Goal: Information Seeking & Learning: Learn about a topic

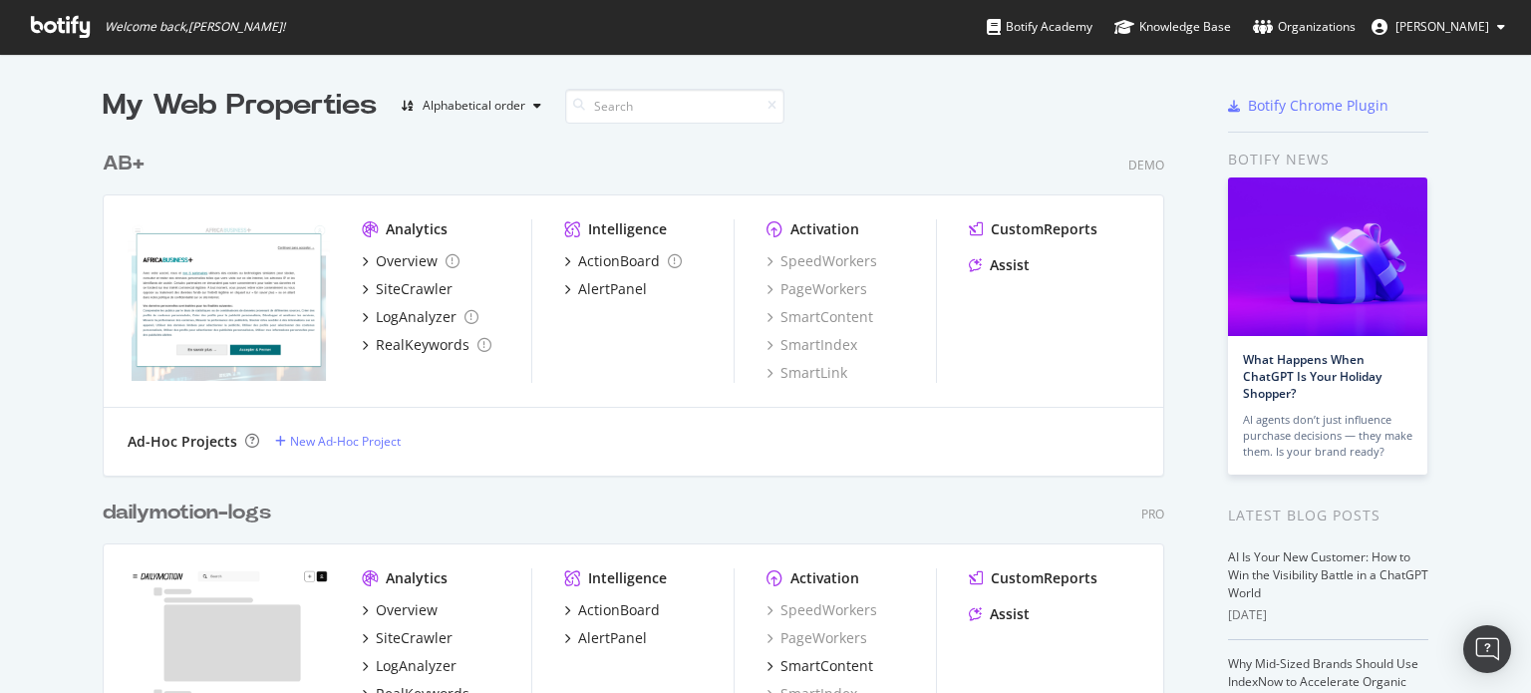
scroll to position [678, 1500]
click at [108, 170] on div "AB+" at bounding box center [124, 164] width 42 height 29
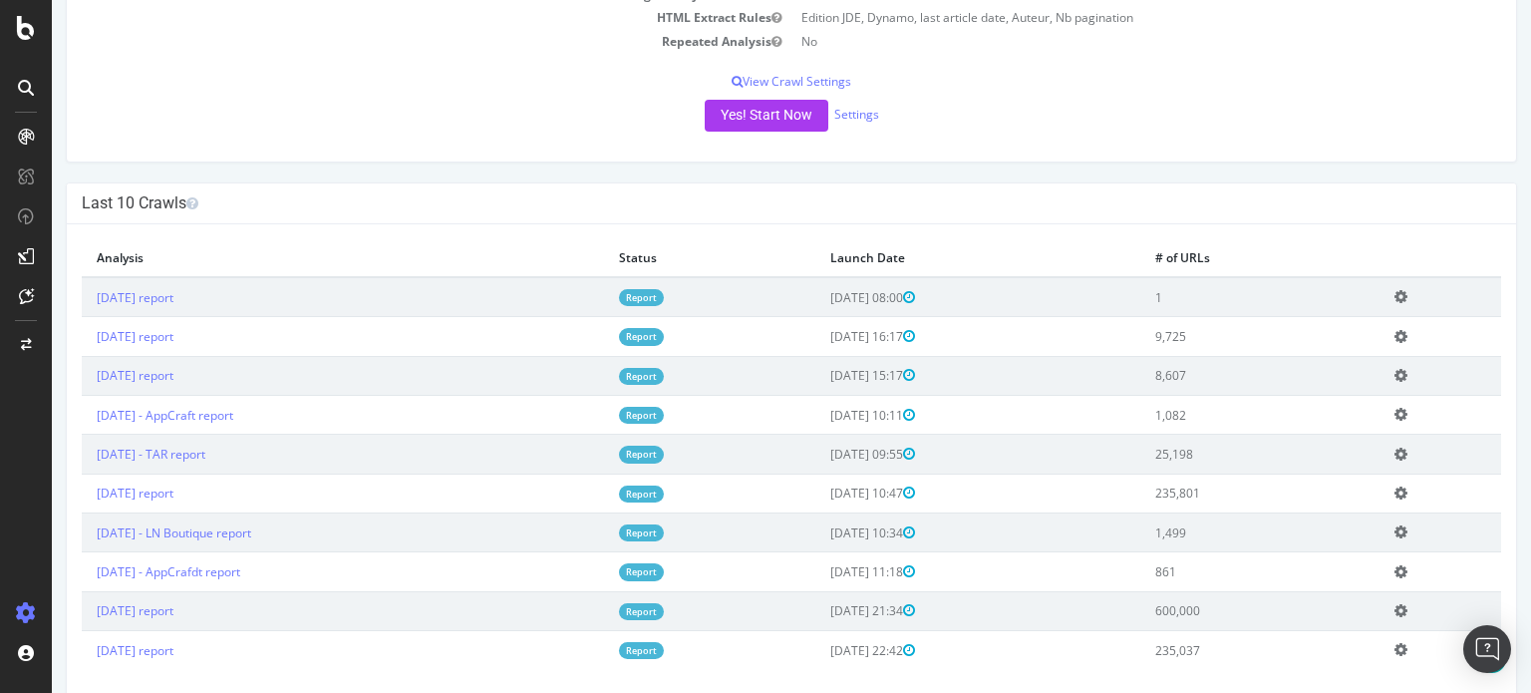
scroll to position [332, 0]
click at [173, 492] on link "[DATE] report" at bounding box center [135, 491] width 77 height 17
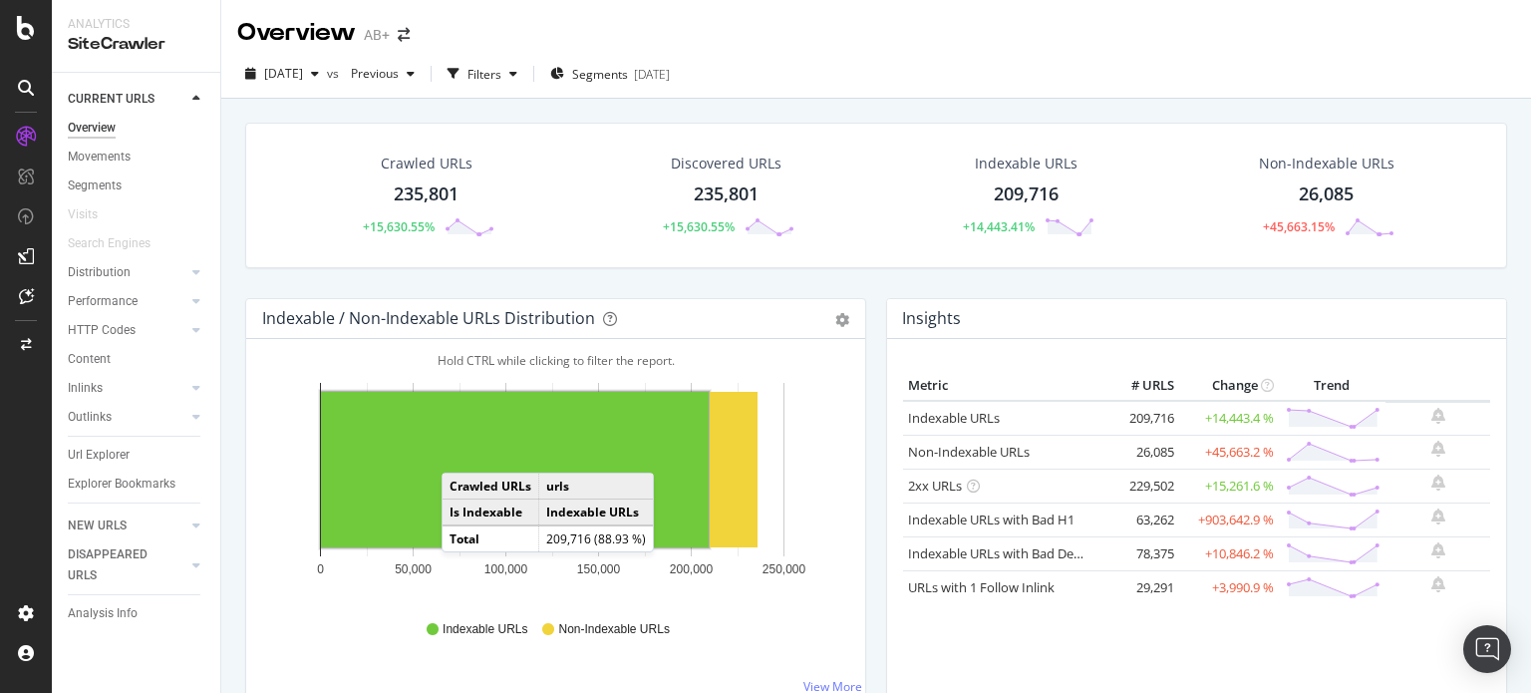
click at [461, 452] on rect "A chart." at bounding box center [515, 469] width 388 height 155
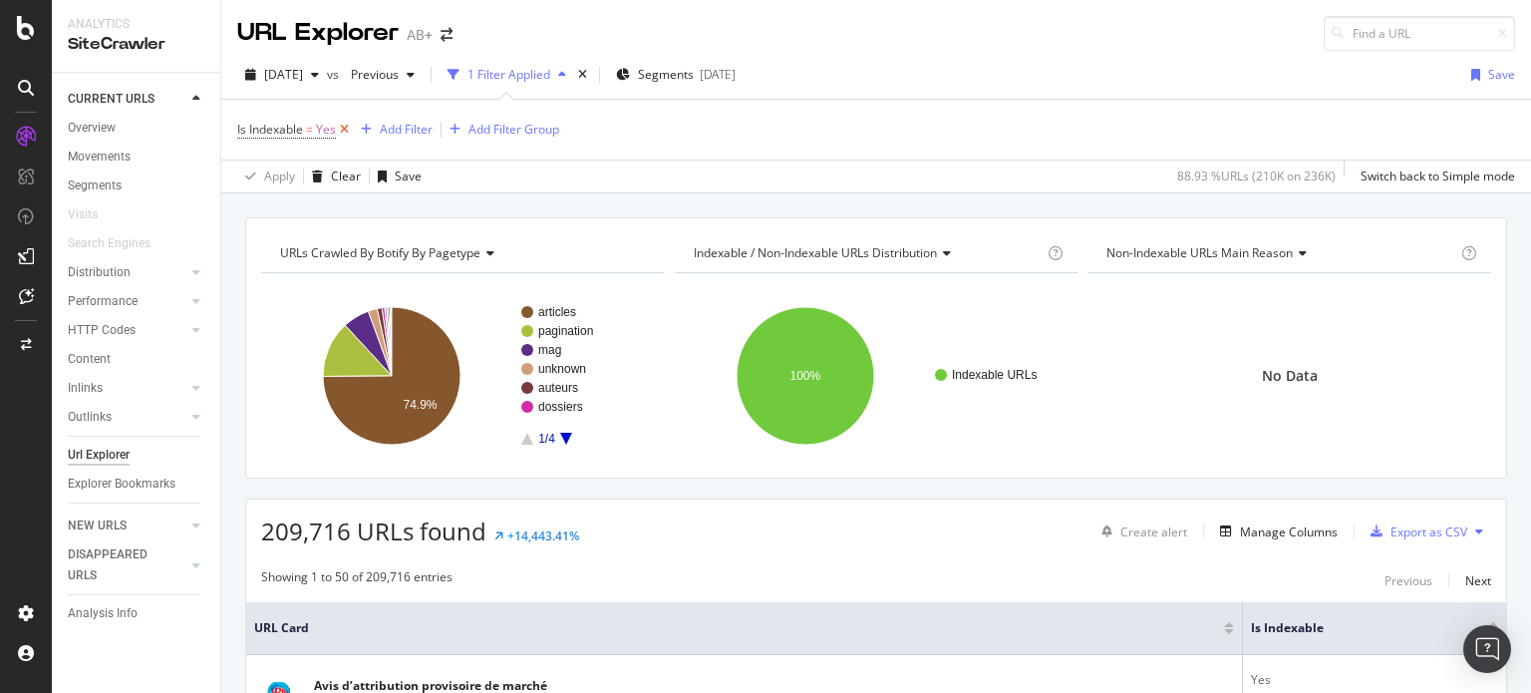
click at [345, 127] on icon at bounding box center [344, 130] width 17 height 20
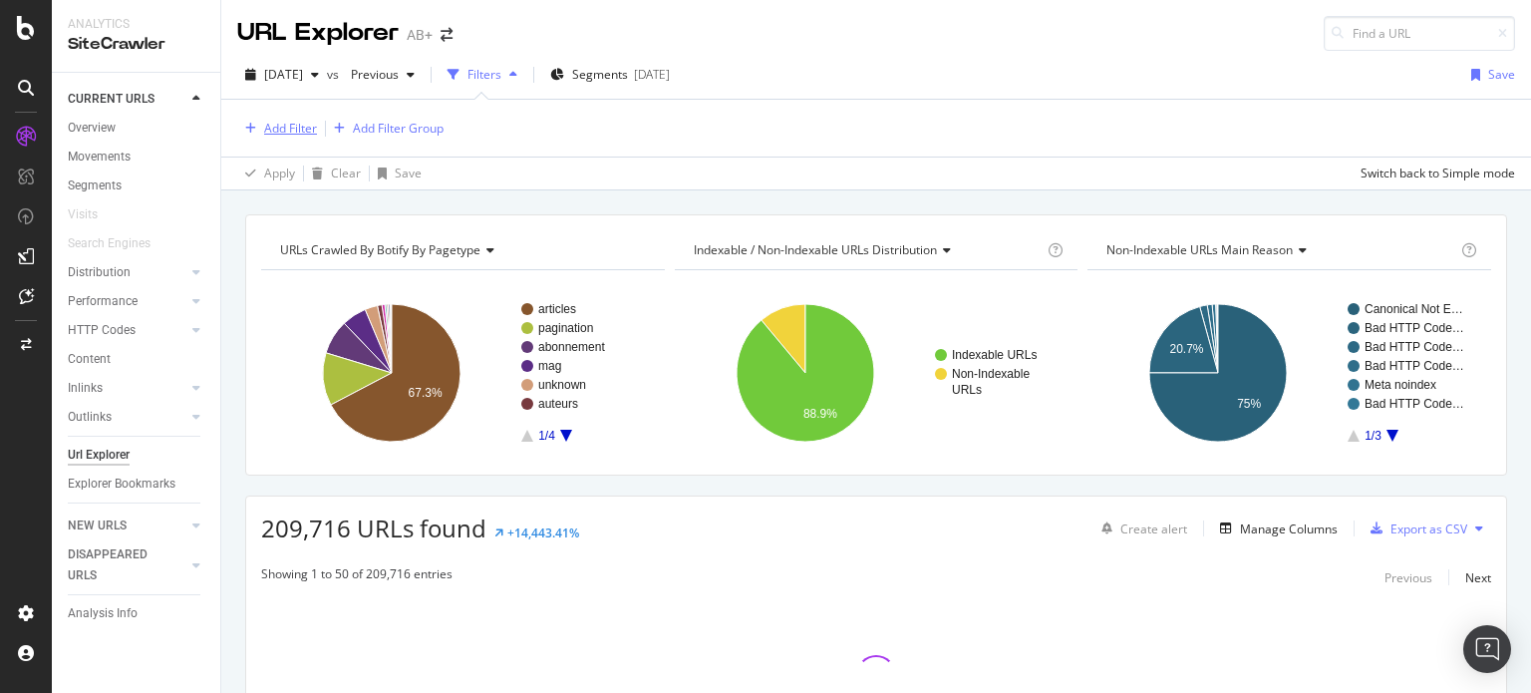
click at [296, 128] on div "Add Filter" at bounding box center [290, 128] width 53 height 17
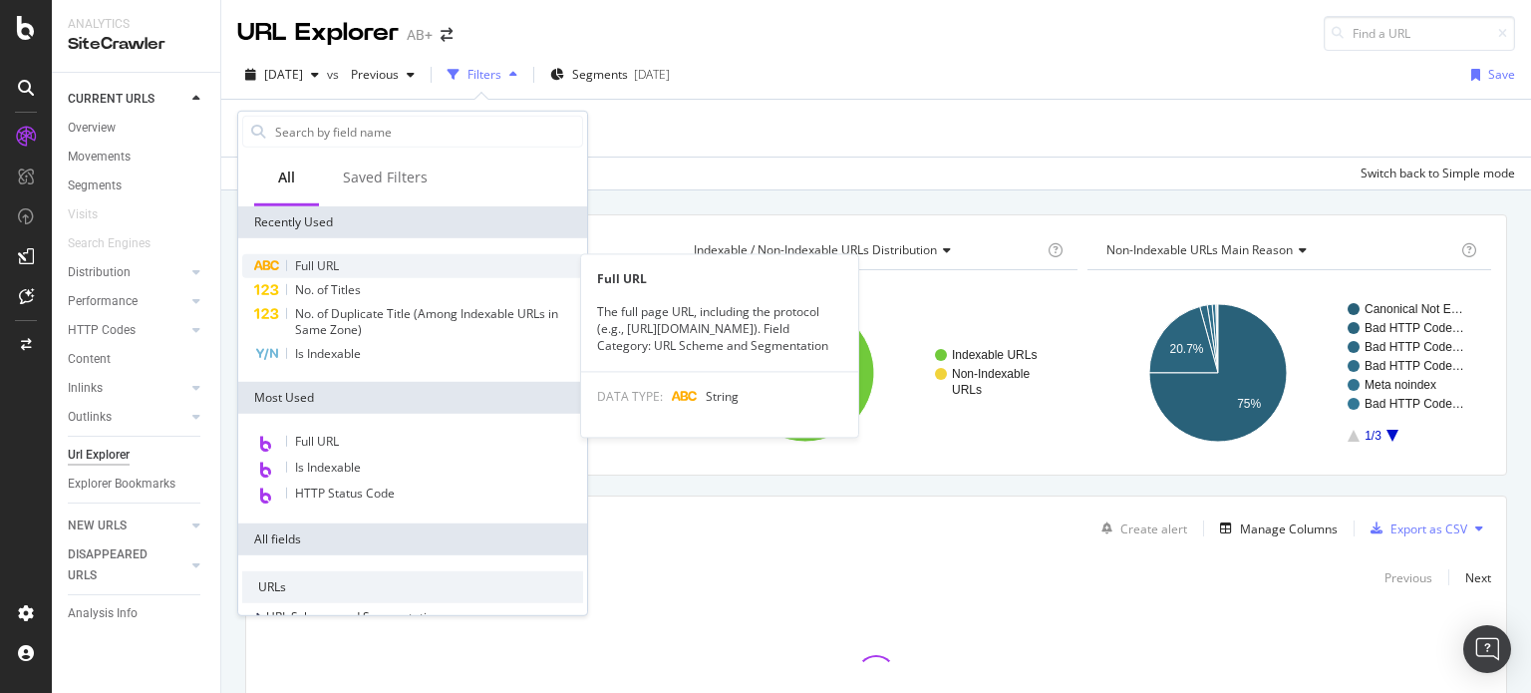
click at [310, 263] on span "Full URL" at bounding box center [317, 265] width 44 height 17
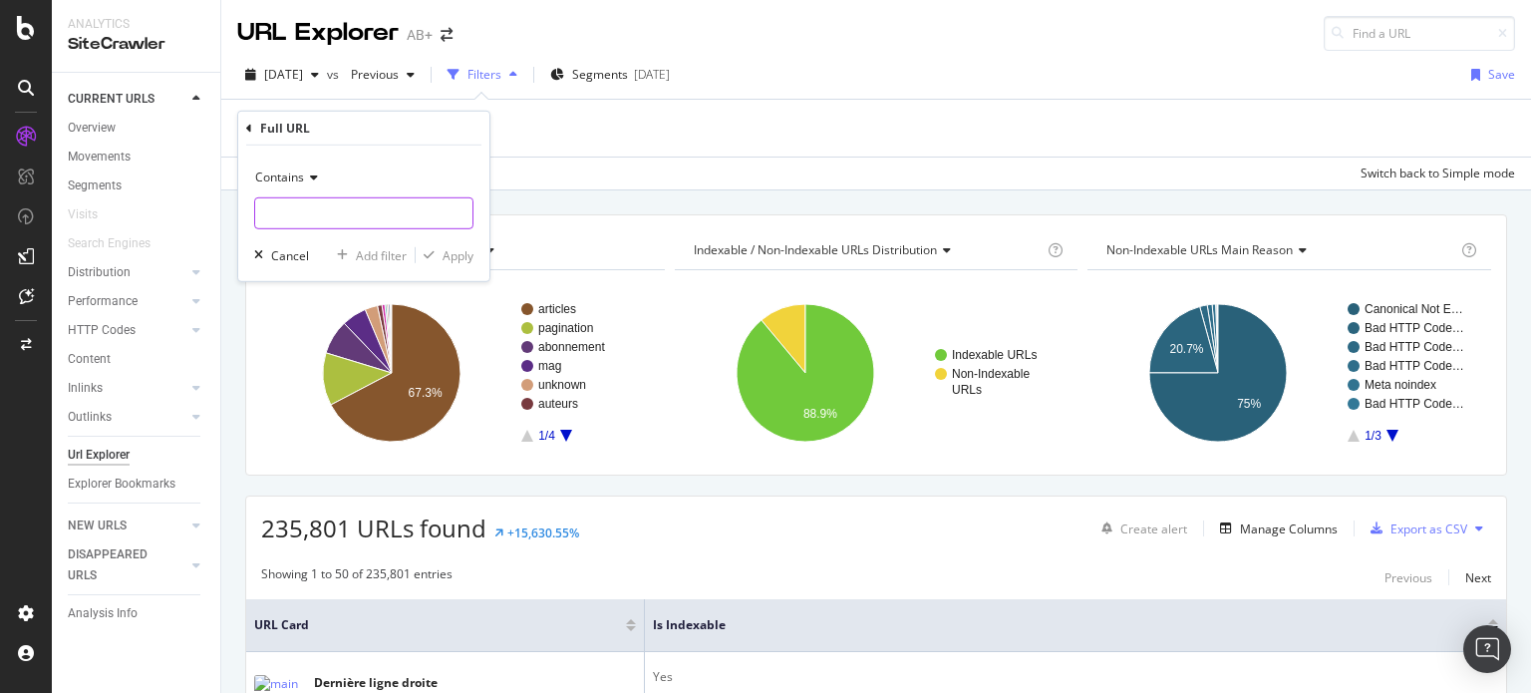
click at [363, 197] on input "text" at bounding box center [363, 213] width 217 height 32
type input "/brand"
click at [459, 252] on div "Apply" at bounding box center [458, 254] width 31 height 17
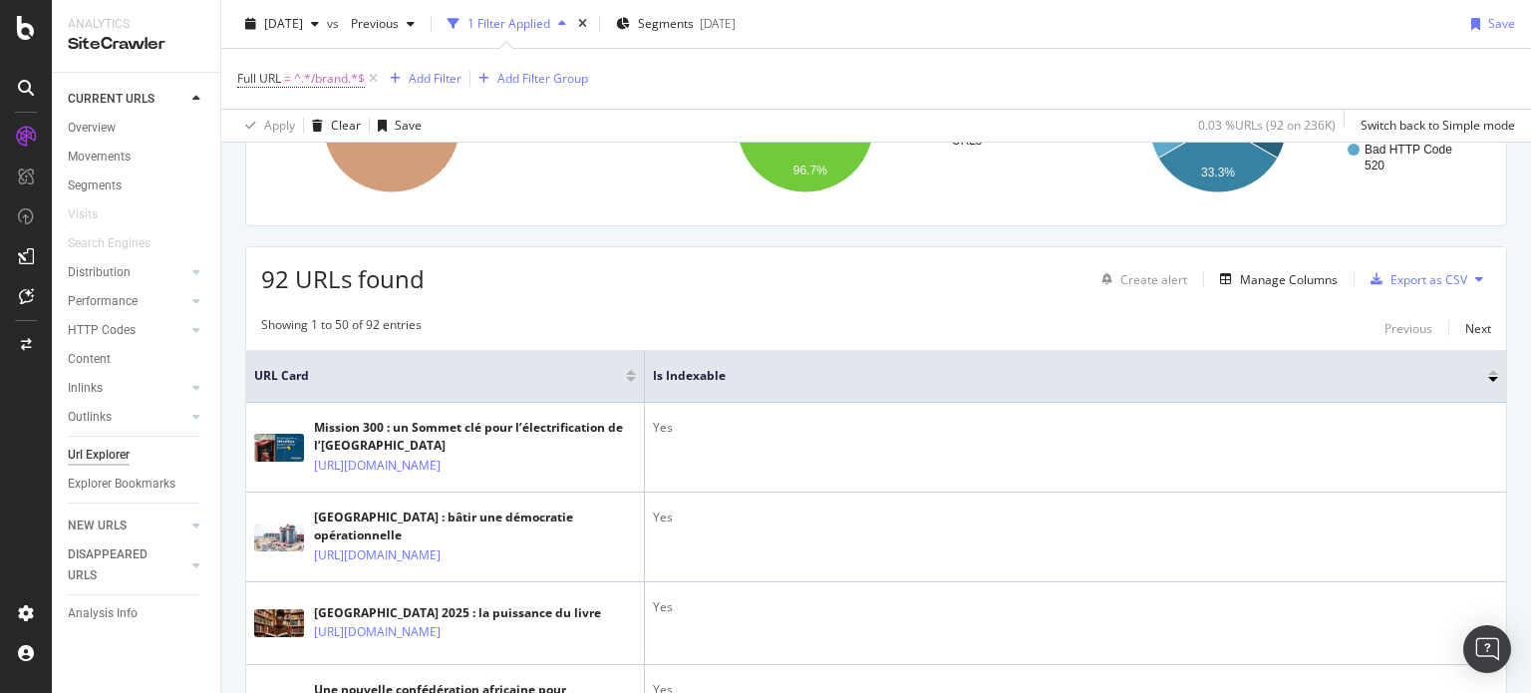
scroll to position [253, 0]
click at [1277, 277] on div "Manage Columns" at bounding box center [1289, 278] width 98 height 17
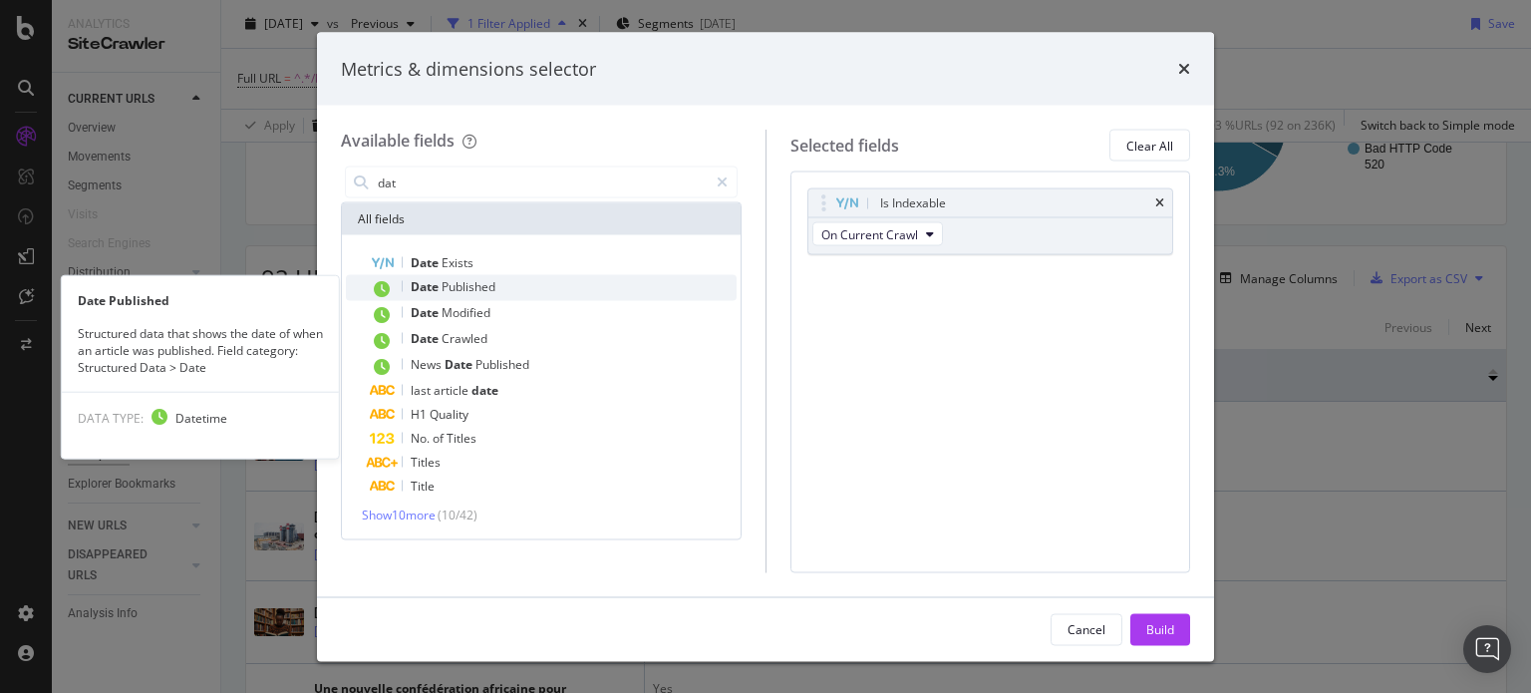
type input "dat"
click at [480, 284] on span "Published" at bounding box center [469, 286] width 54 height 17
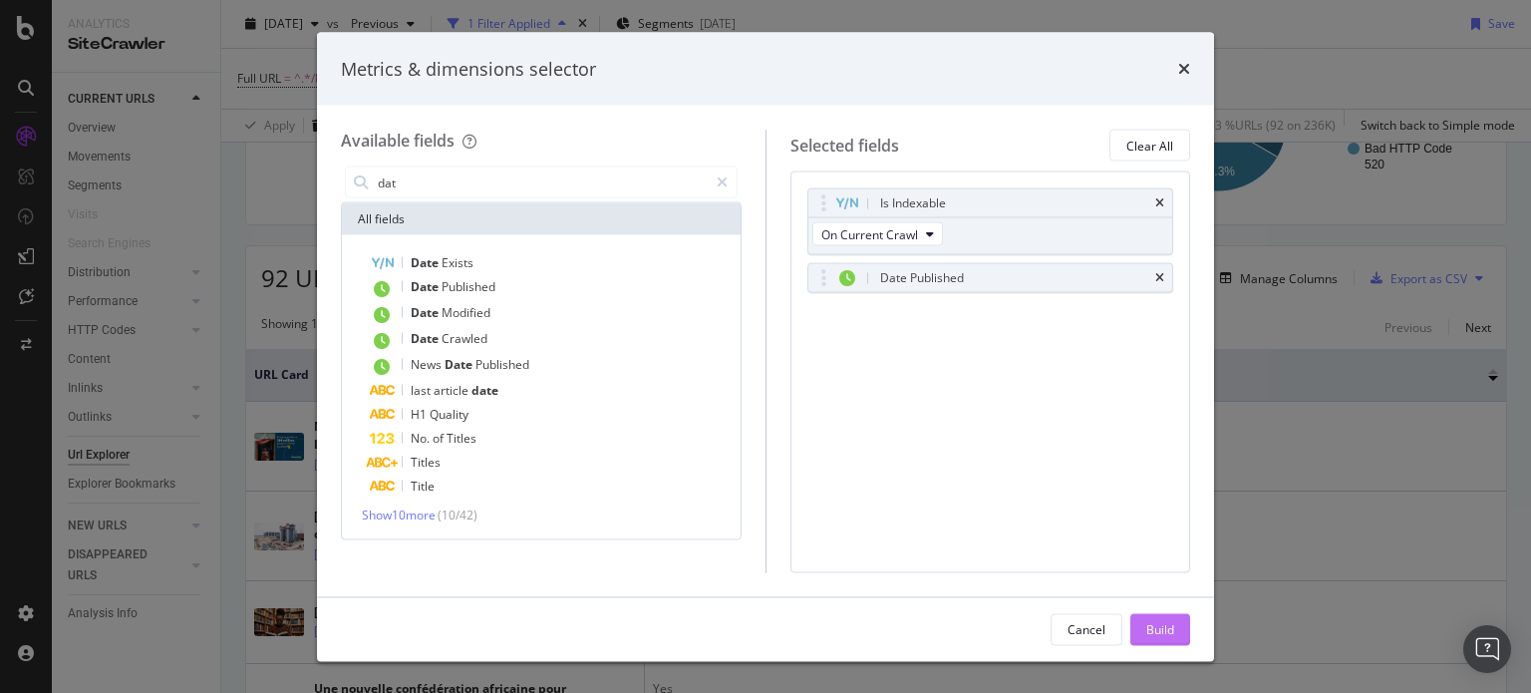
click at [1154, 633] on div "Build" at bounding box center [1160, 628] width 28 height 17
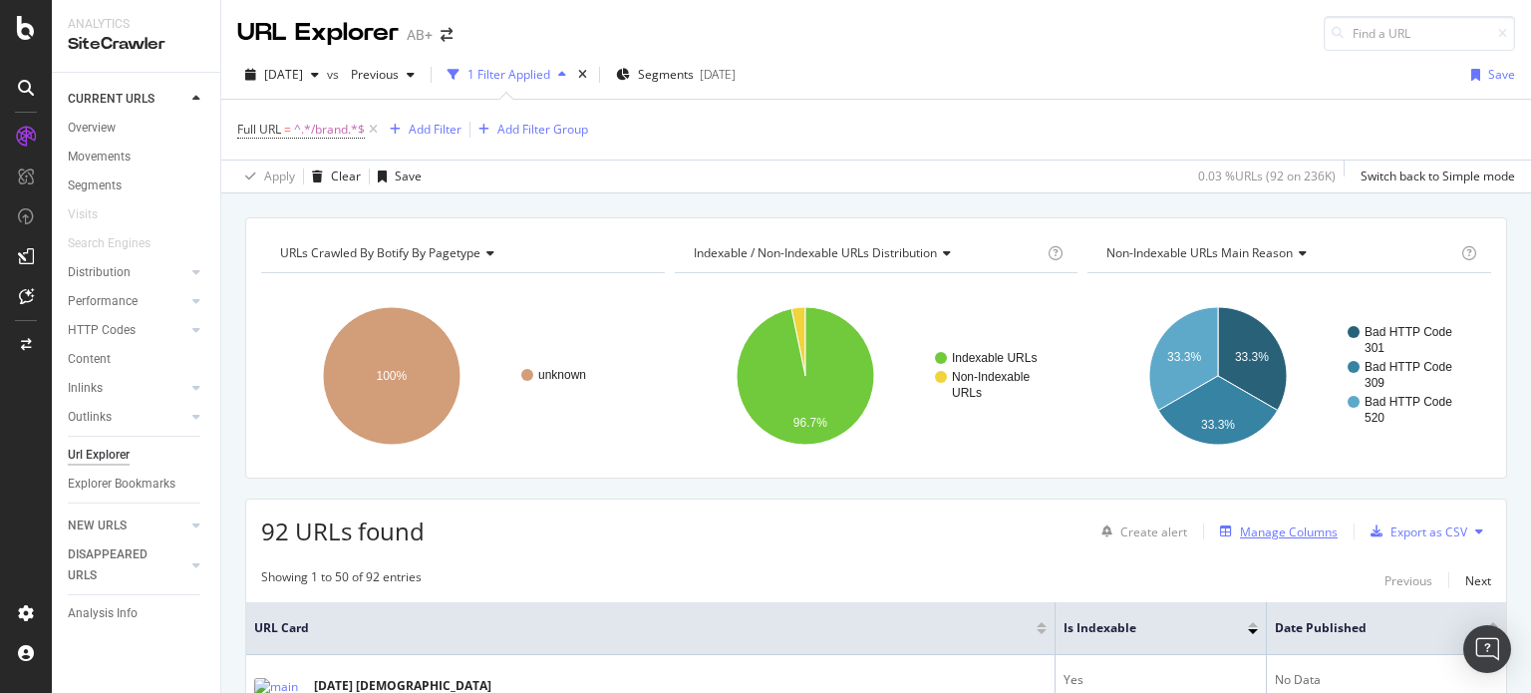
click at [1284, 532] on div "Manage Columns" at bounding box center [1289, 531] width 98 height 17
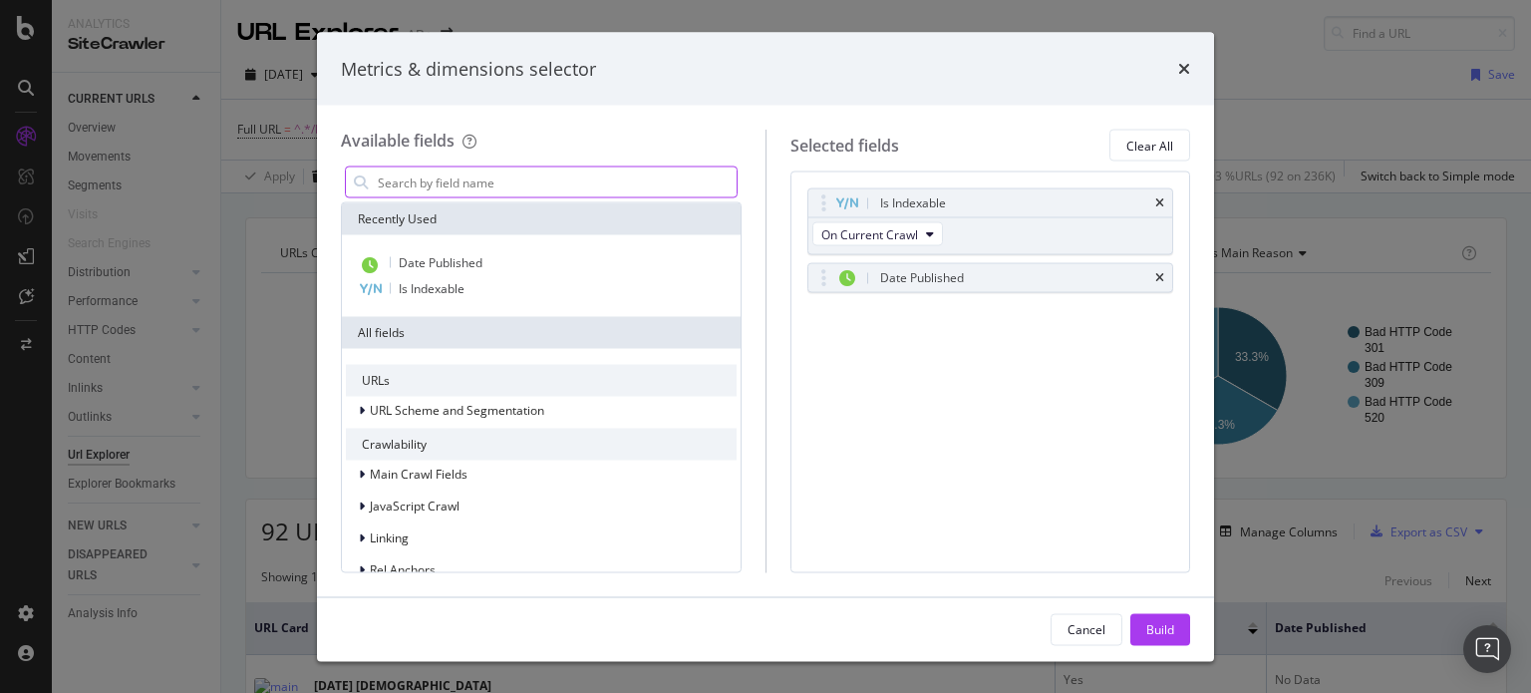
click at [580, 167] on input "modal" at bounding box center [556, 182] width 361 height 30
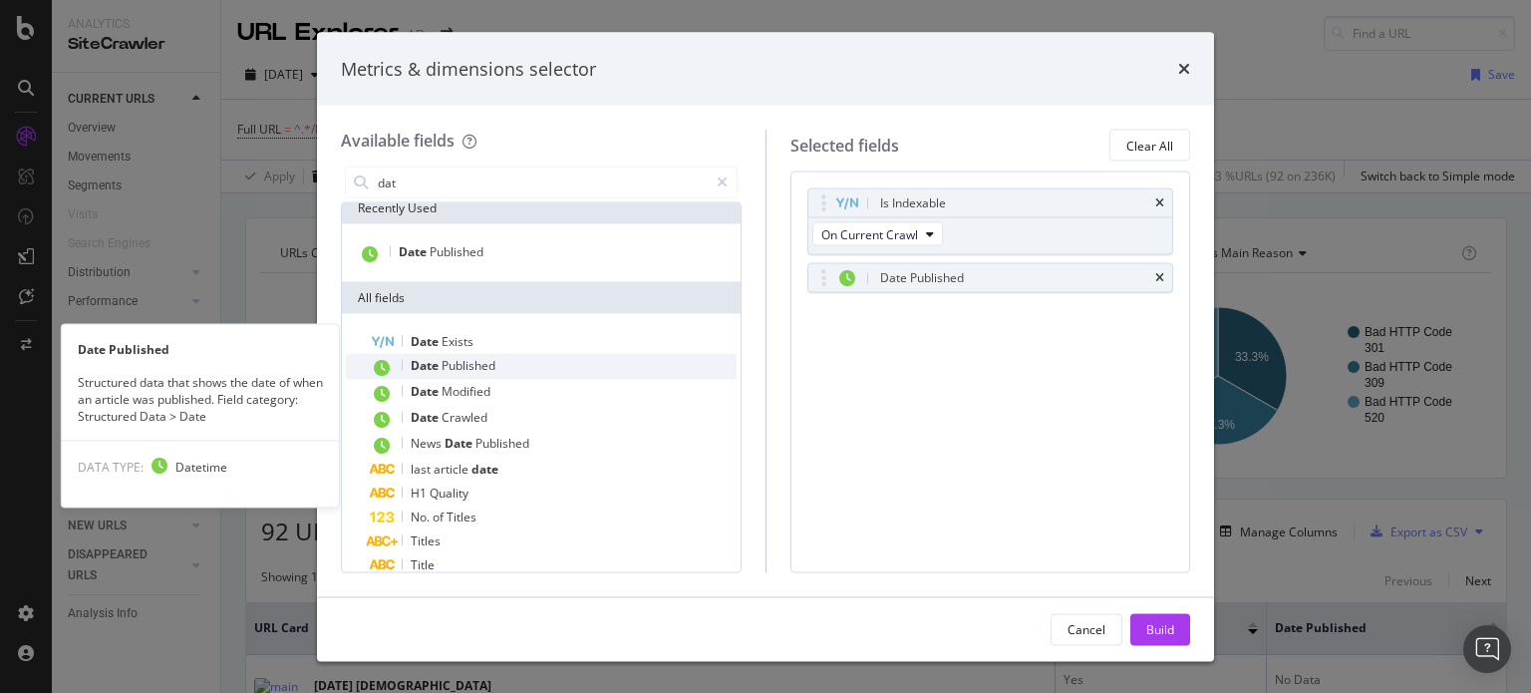
scroll to position [56, 0]
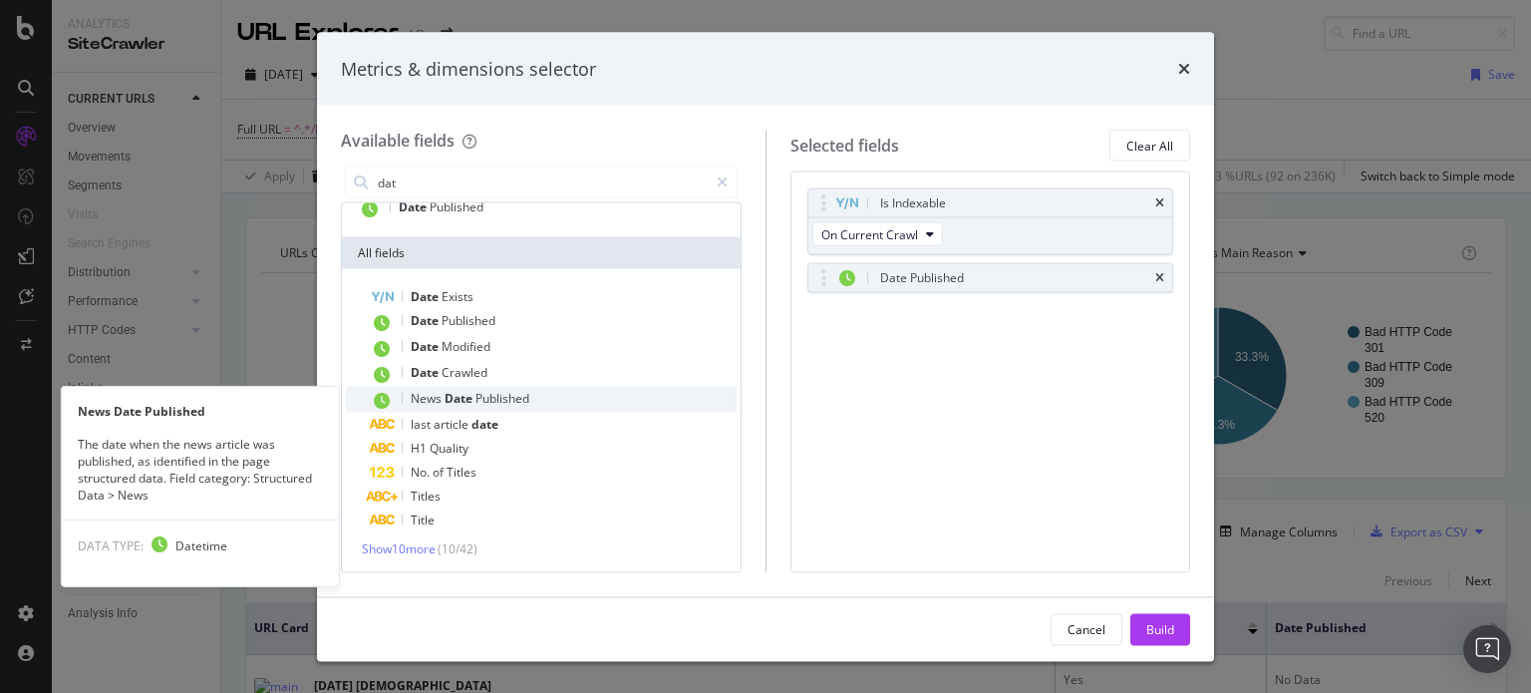
type input "dat"
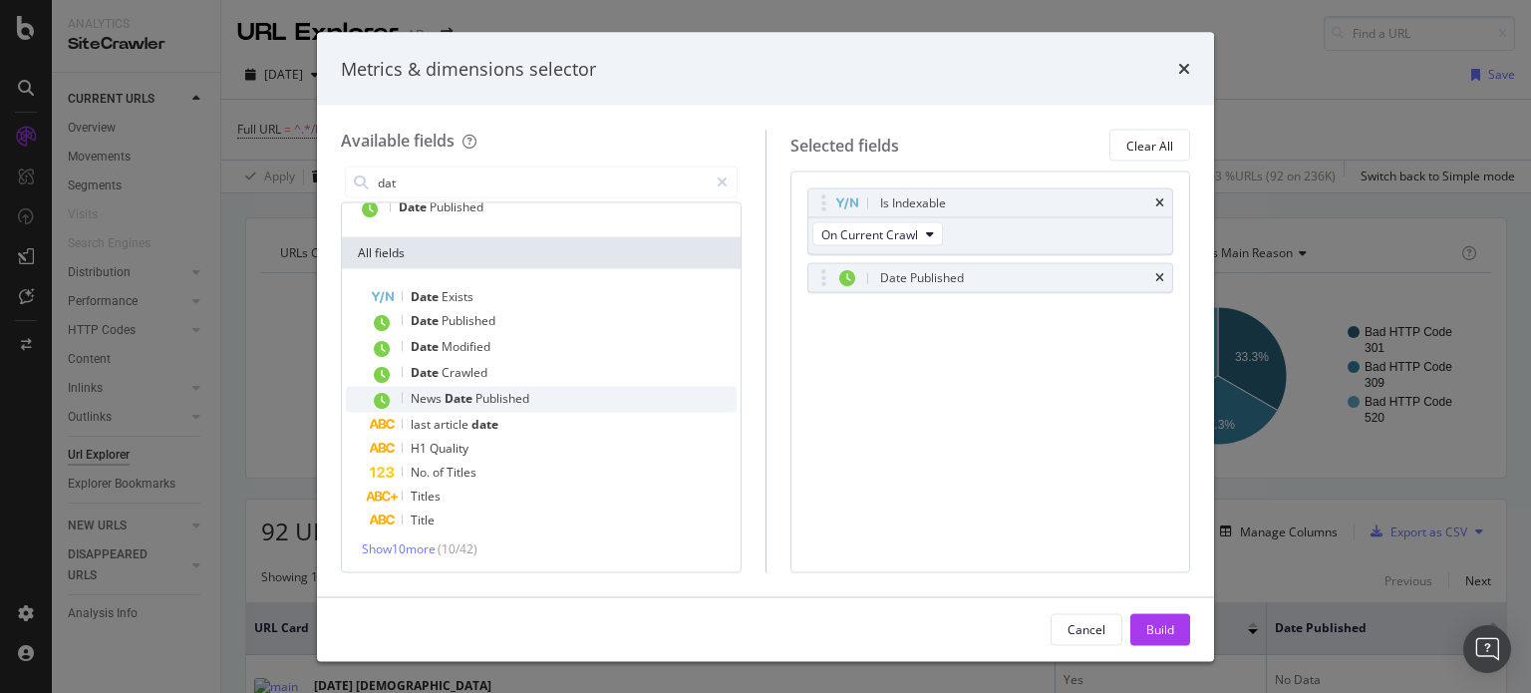
click at [492, 397] on span "Published" at bounding box center [502, 398] width 54 height 17
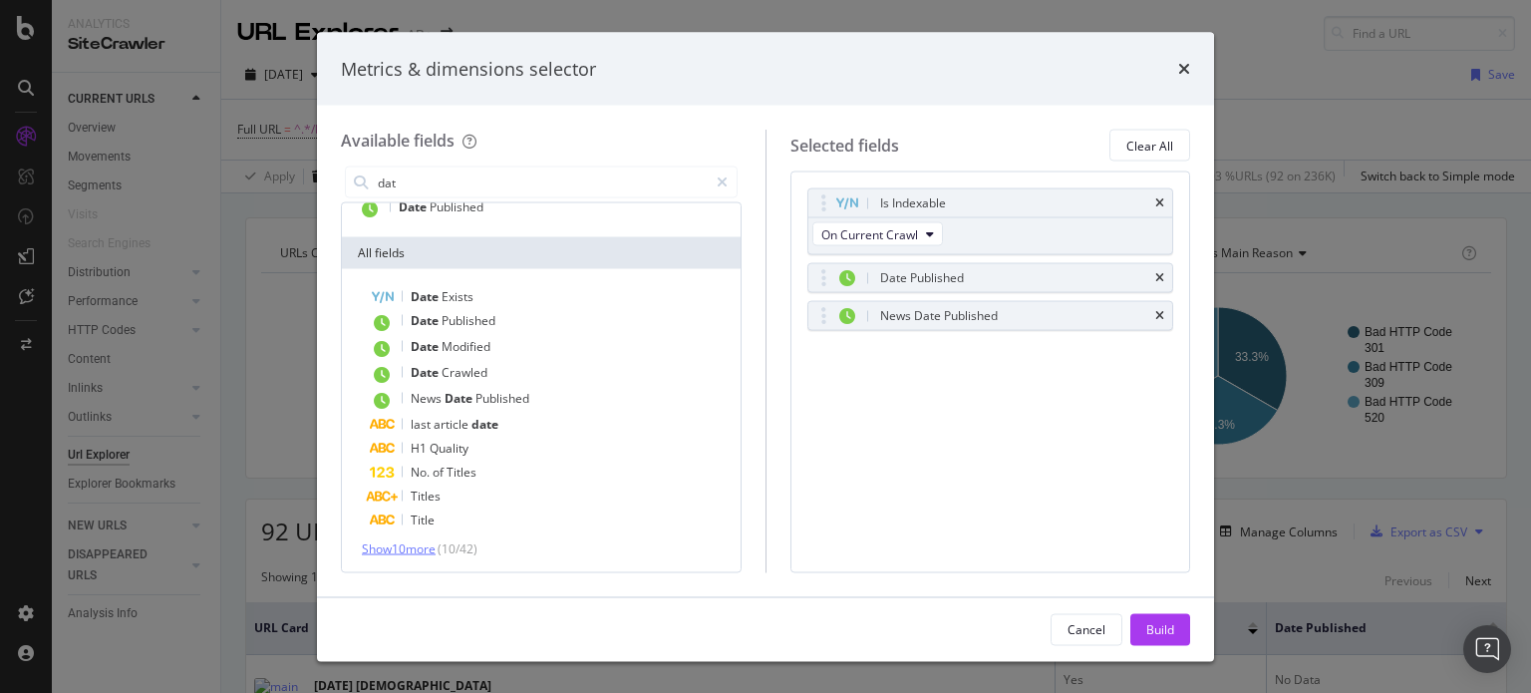
click at [412, 549] on span "Show 10 more" at bounding box center [399, 548] width 74 height 17
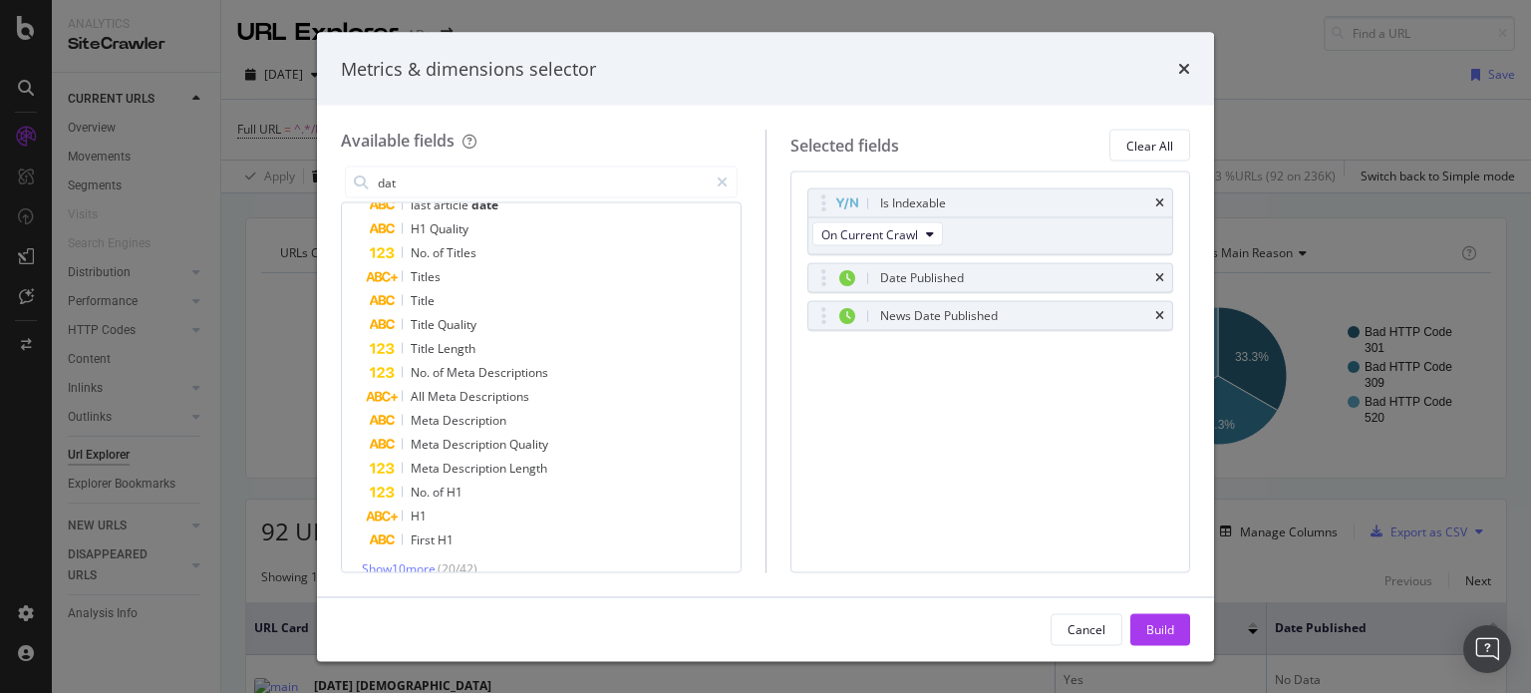
scroll to position [295, 0]
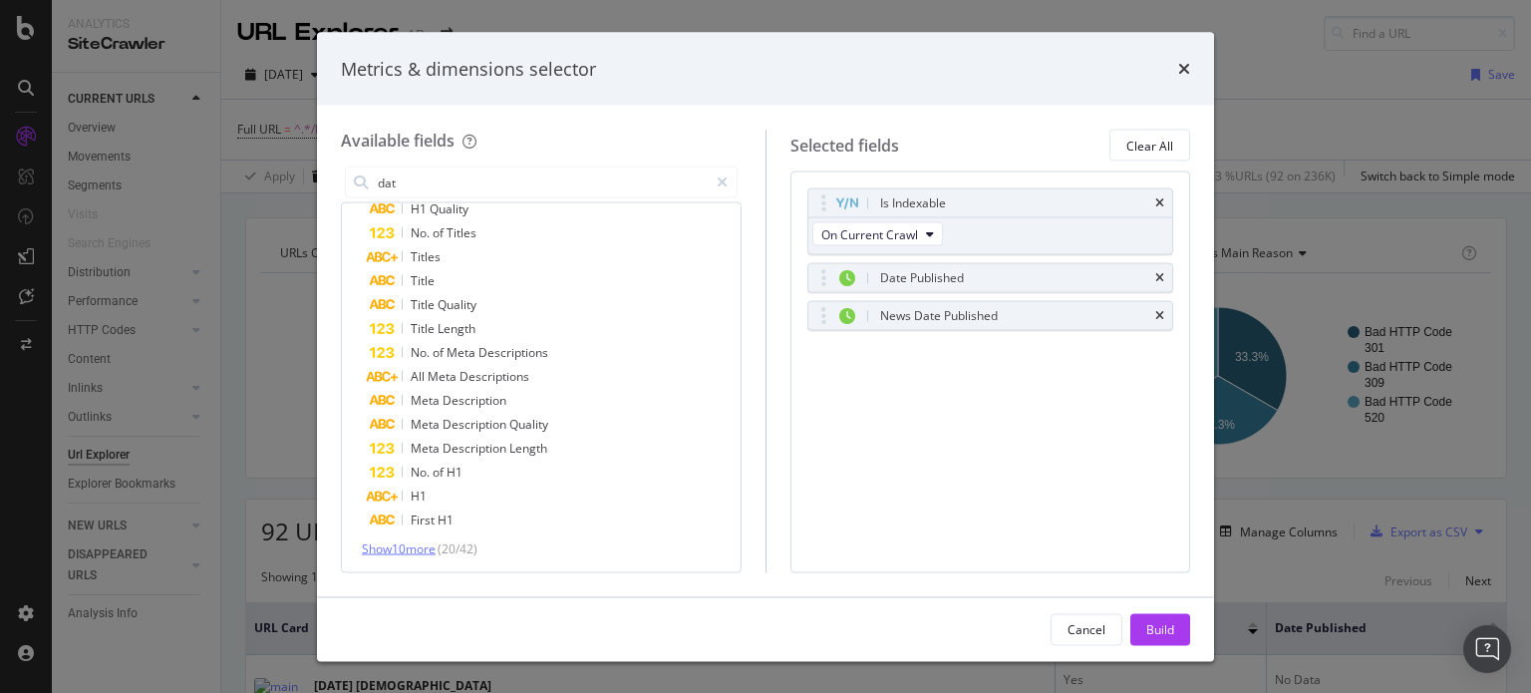
click at [408, 545] on span "Show 10 more" at bounding box center [399, 548] width 74 height 17
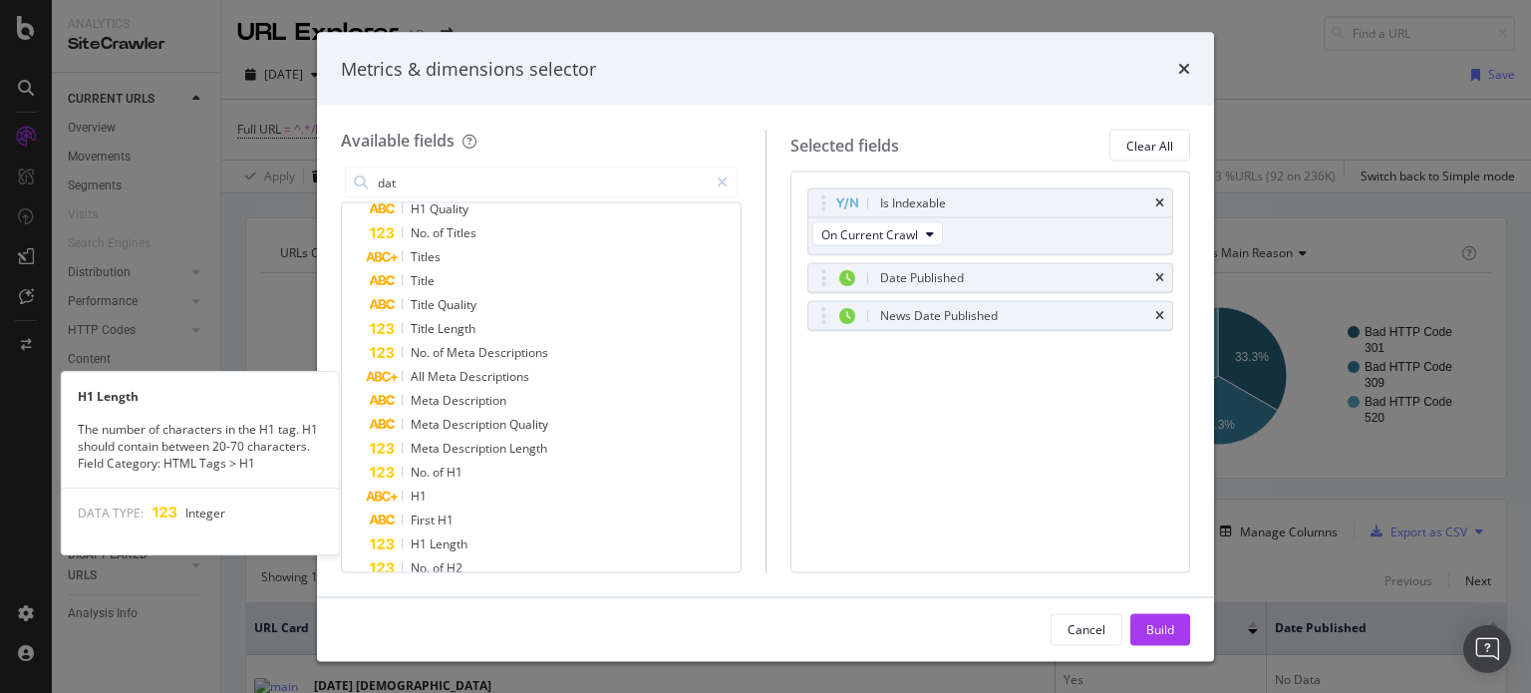
scroll to position [534, 0]
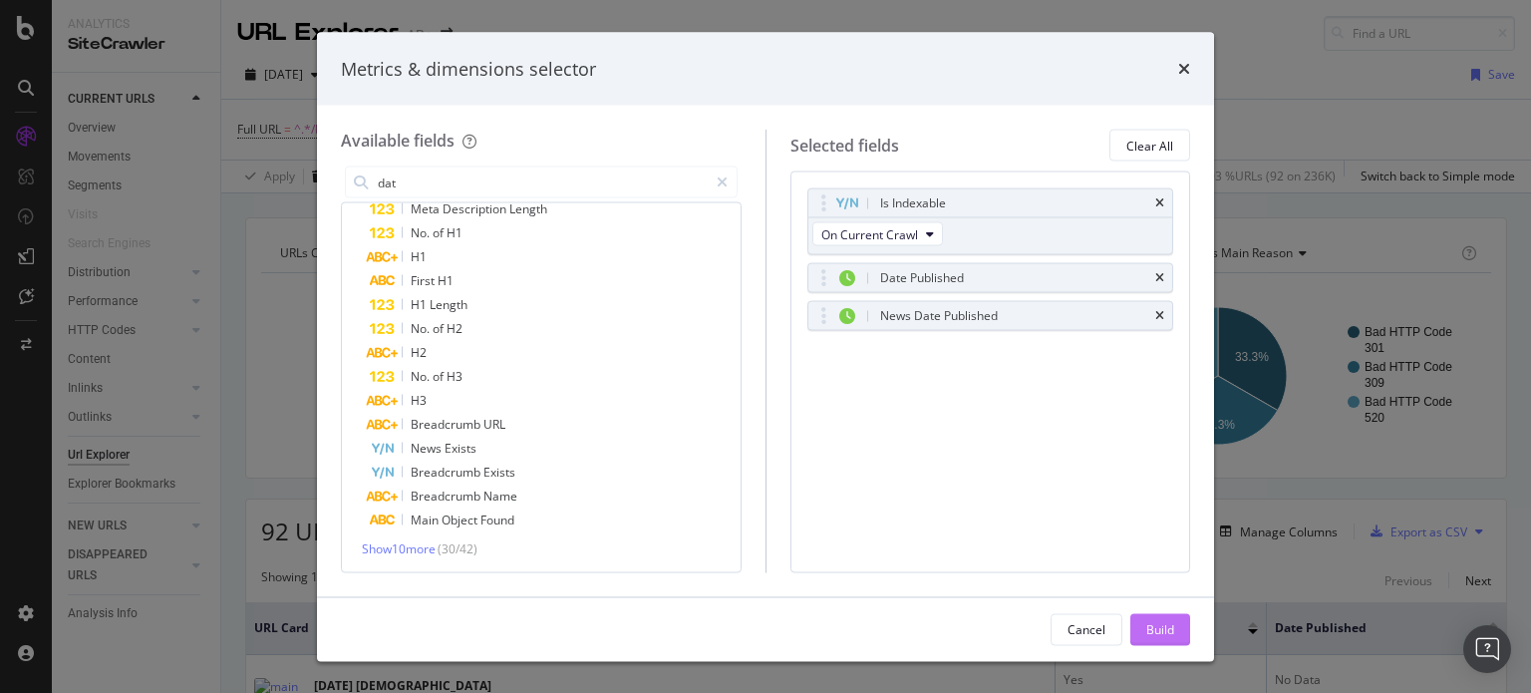
click at [1173, 632] on div "Build" at bounding box center [1160, 628] width 28 height 17
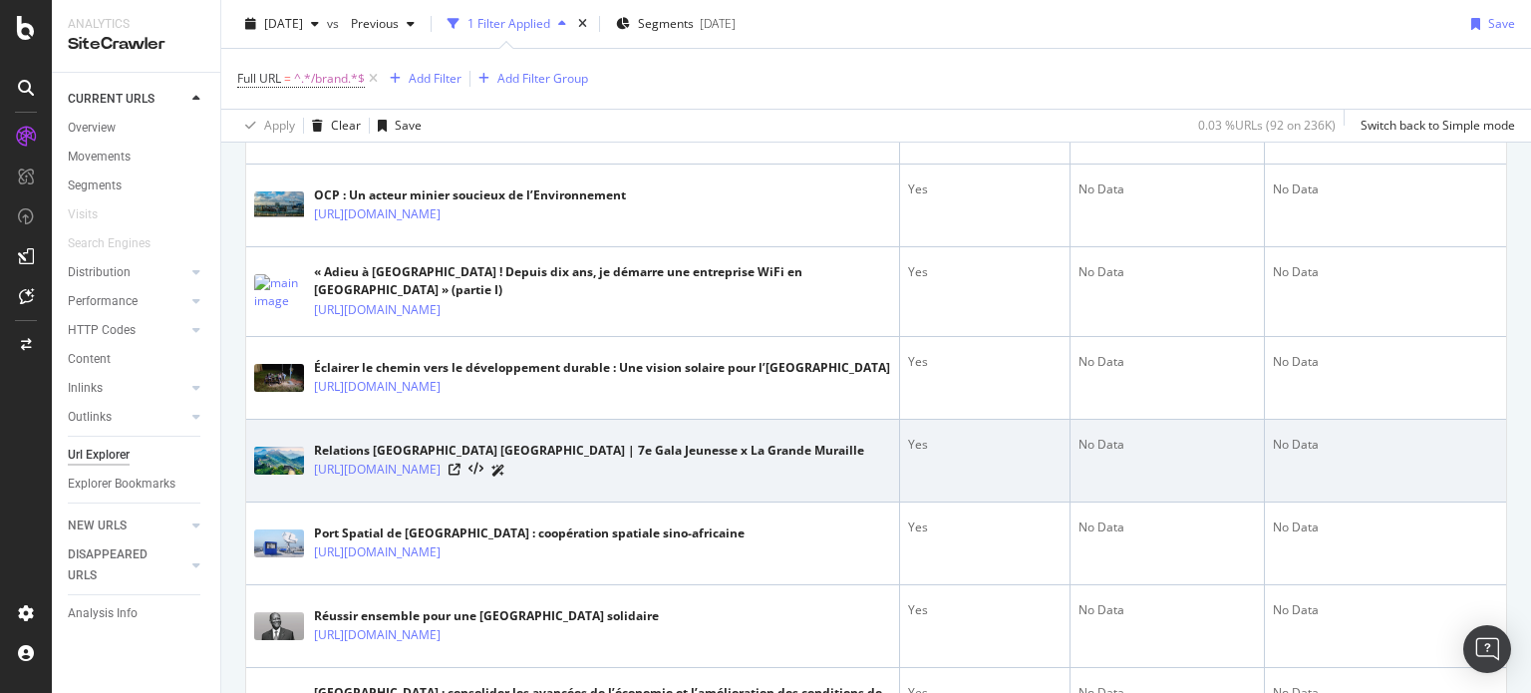
scroll to position [1581, 0]
click at [460, 474] on icon at bounding box center [455, 468] width 12 height 12
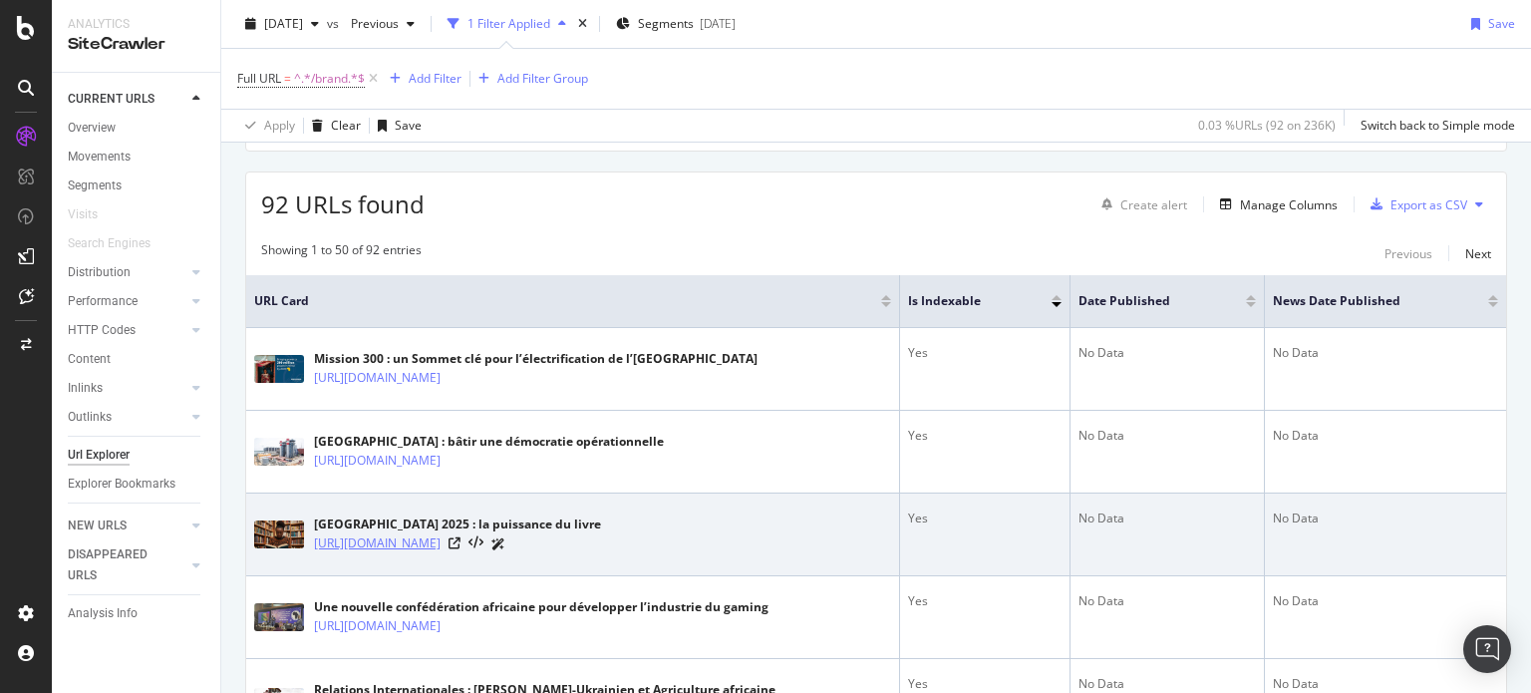
scroll to position [0, 0]
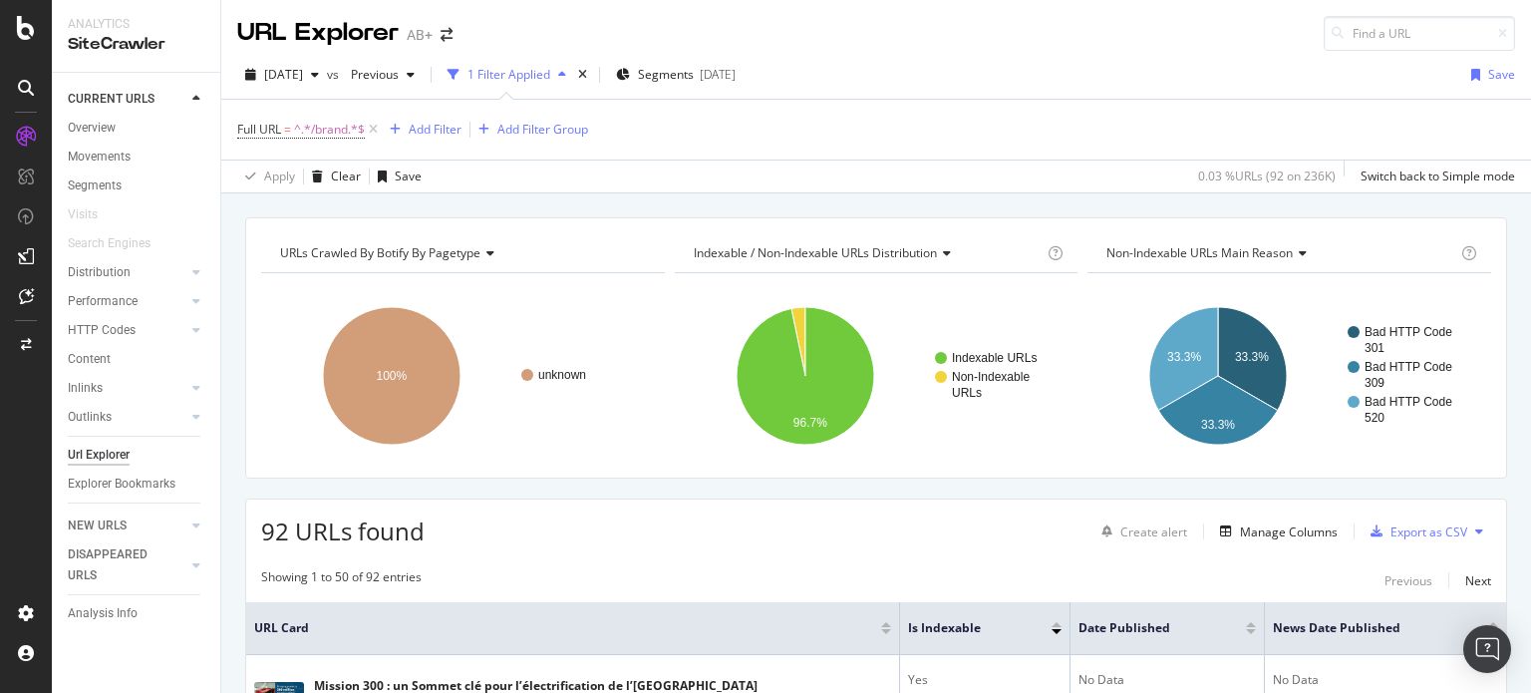
click at [1155, 264] on div "Non-Indexable URLs Main Reason" at bounding box center [1279, 253] width 355 height 32
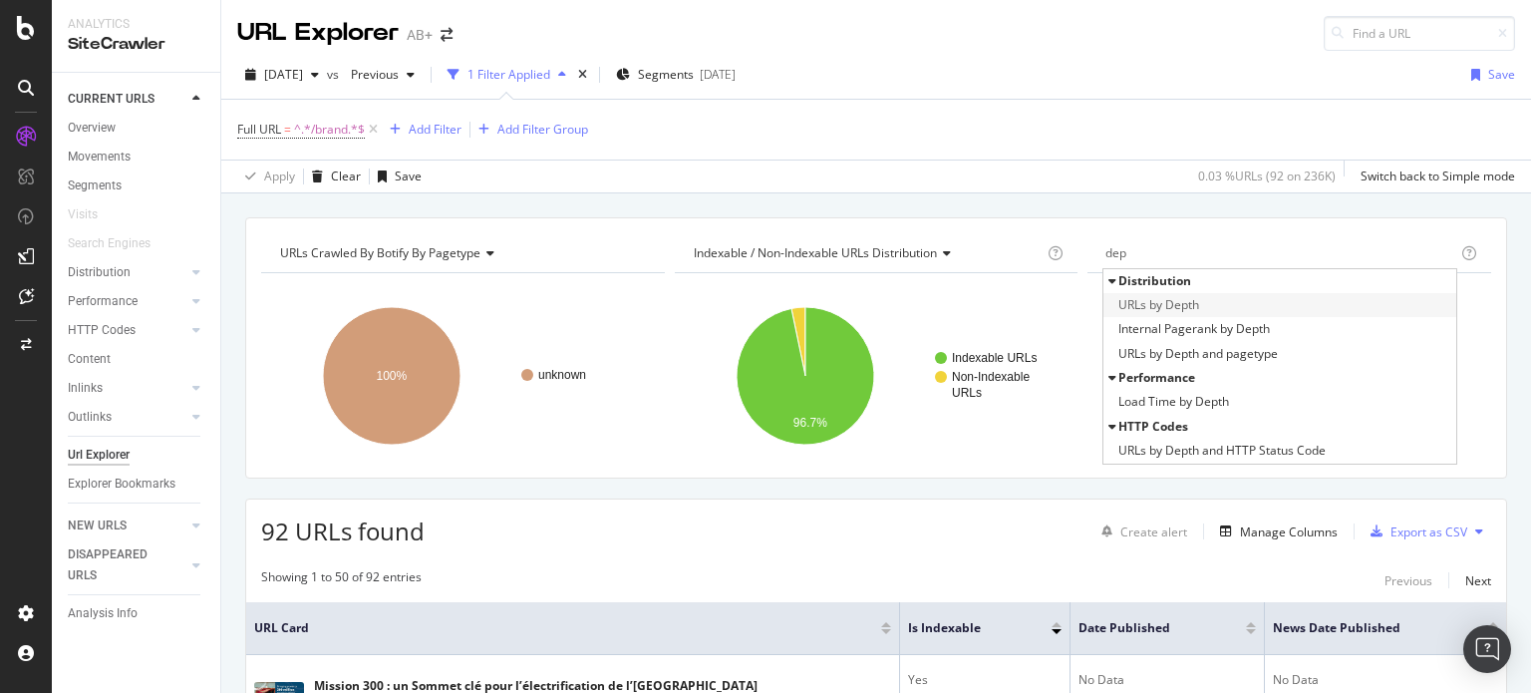
type input "dep"
click at [1158, 299] on span "URLs by Depth" at bounding box center [1158, 305] width 81 height 20
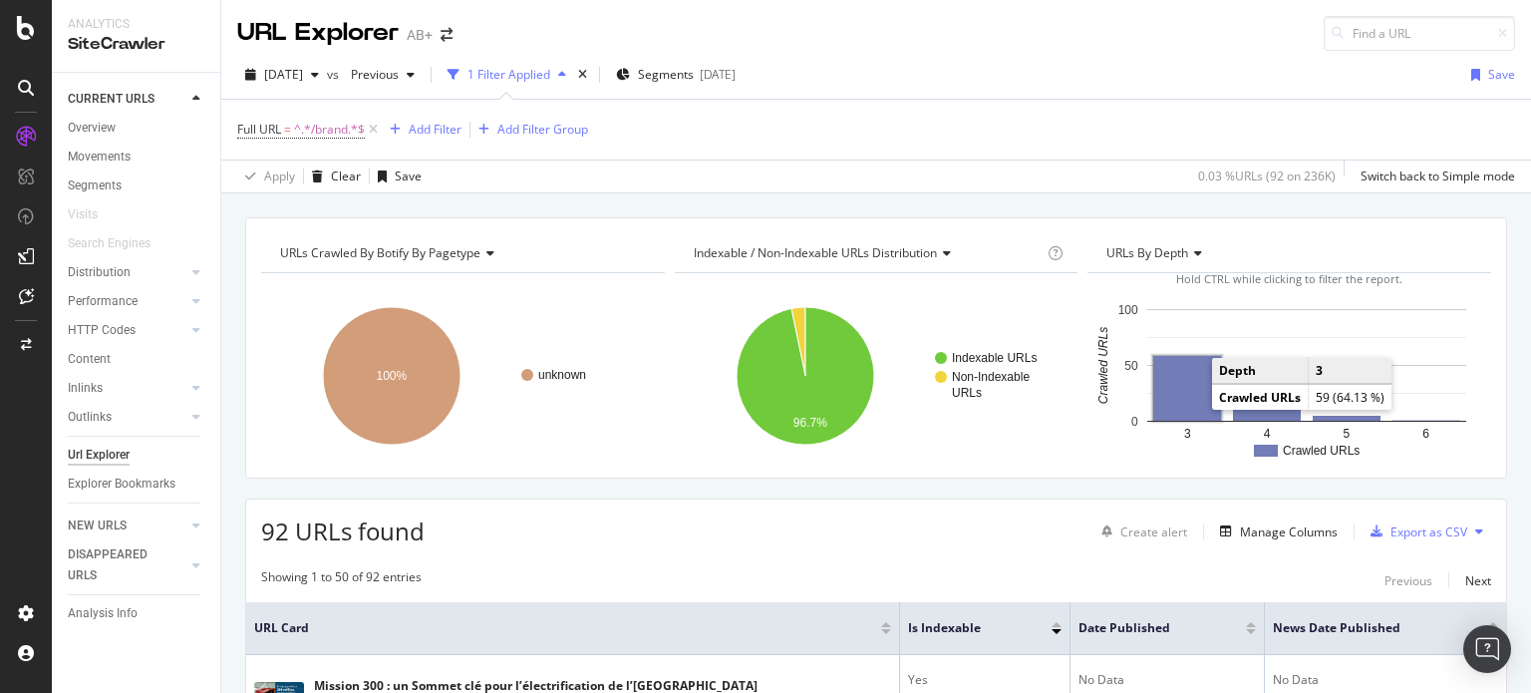
click at [1181, 384] on rect "A chart." at bounding box center [1187, 388] width 68 height 65
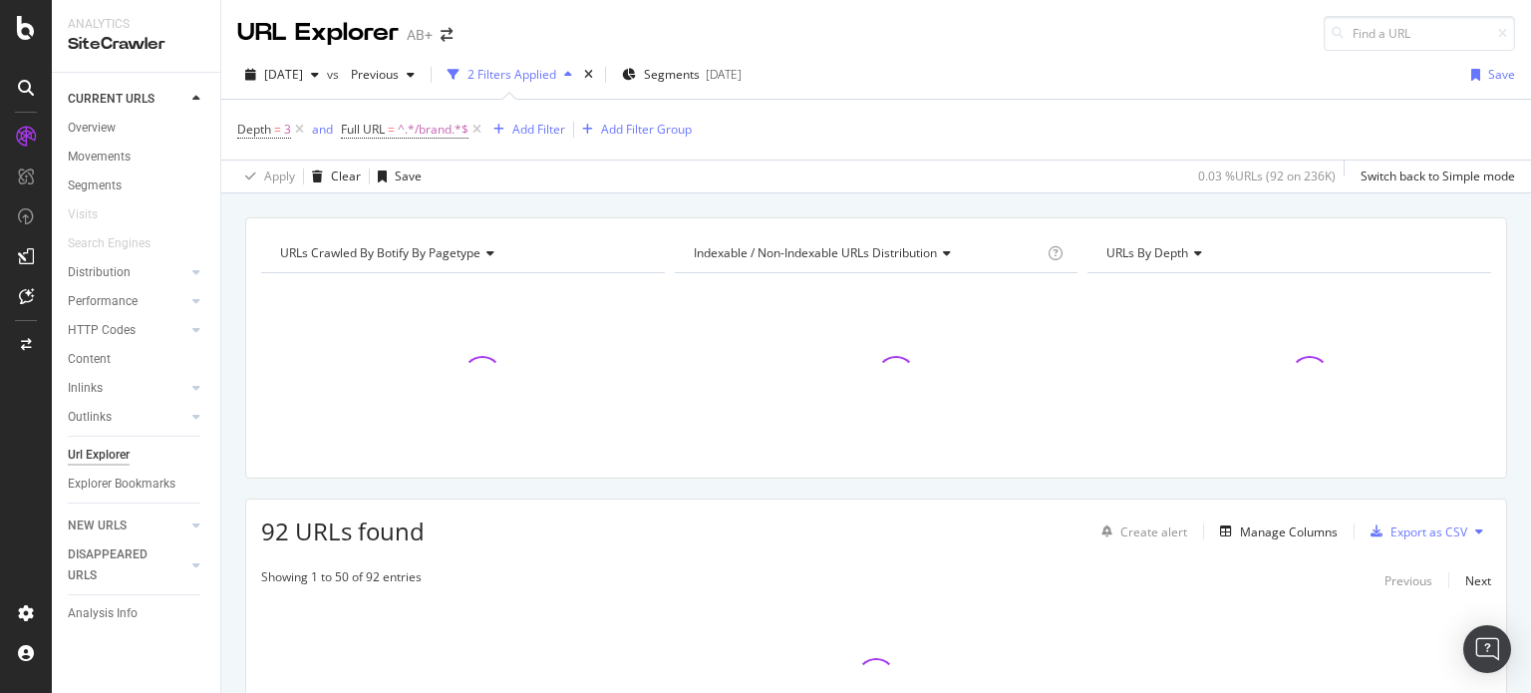
scroll to position [173, 0]
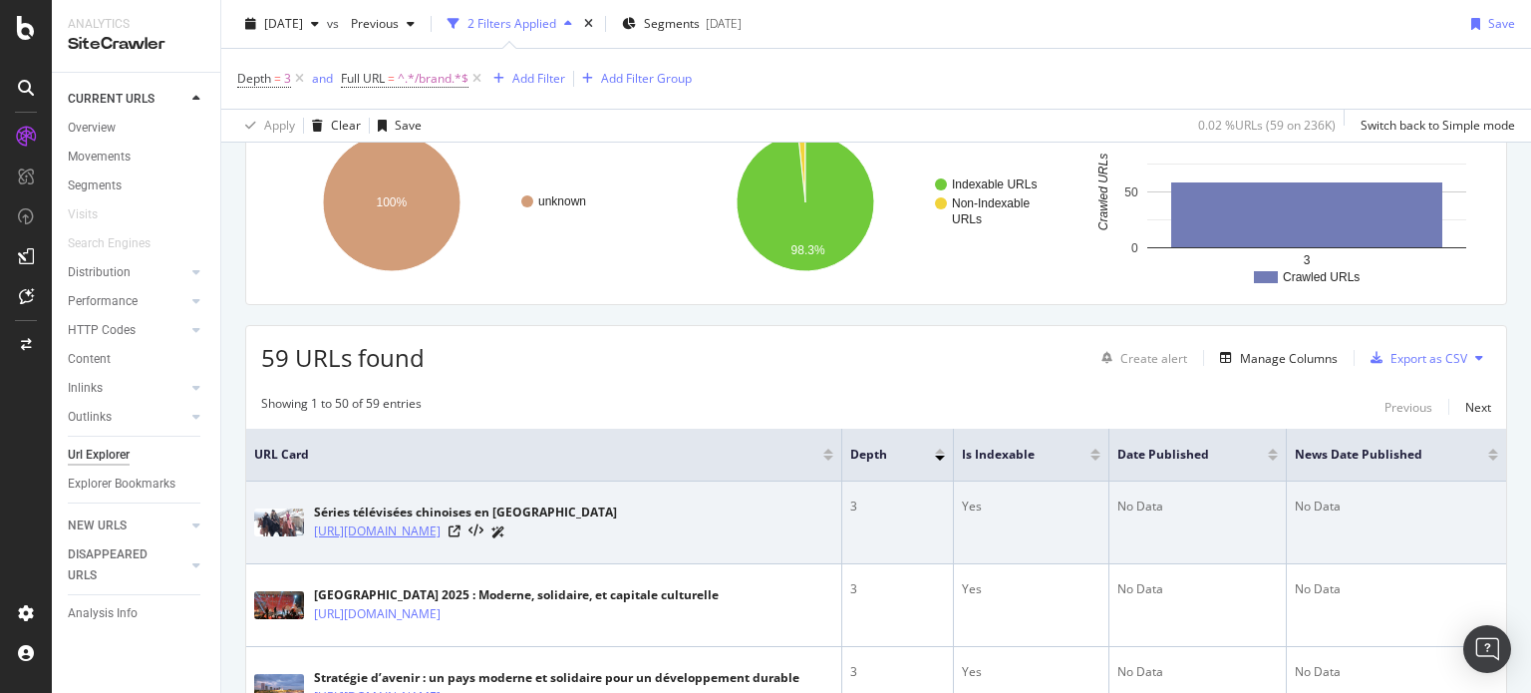
click at [441, 521] on link "[URL][DOMAIN_NAME]" at bounding box center [377, 531] width 127 height 20
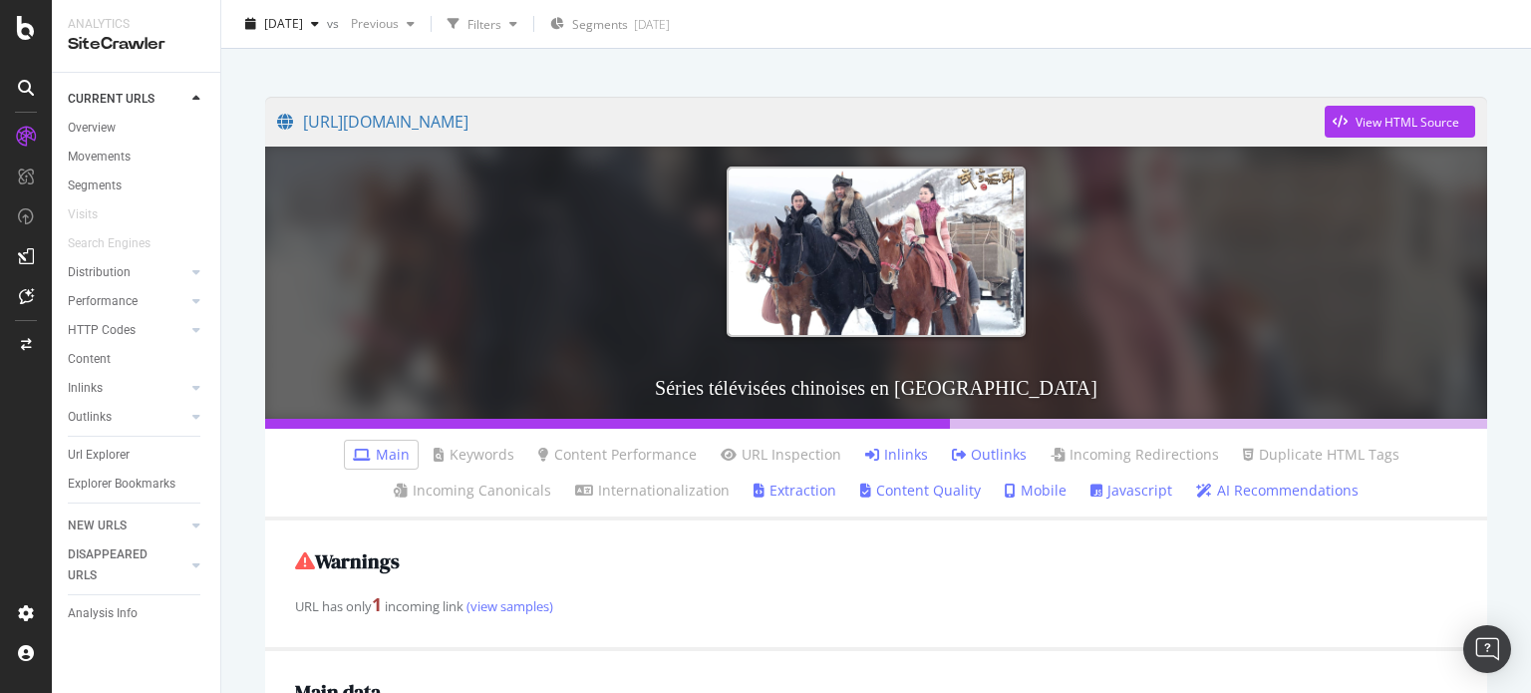
scroll to position [115, 0]
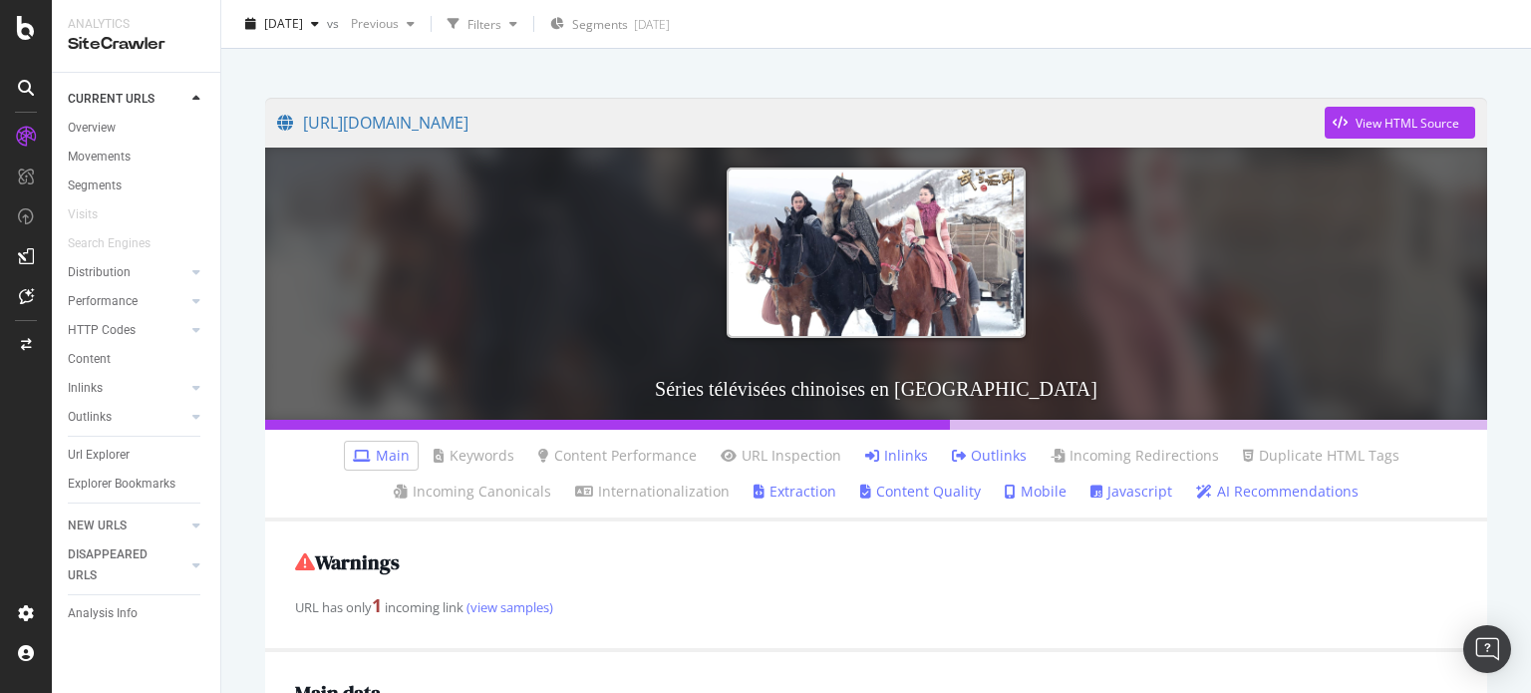
click at [897, 454] on link "Inlinks" at bounding box center [896, 456] width 63 height 20
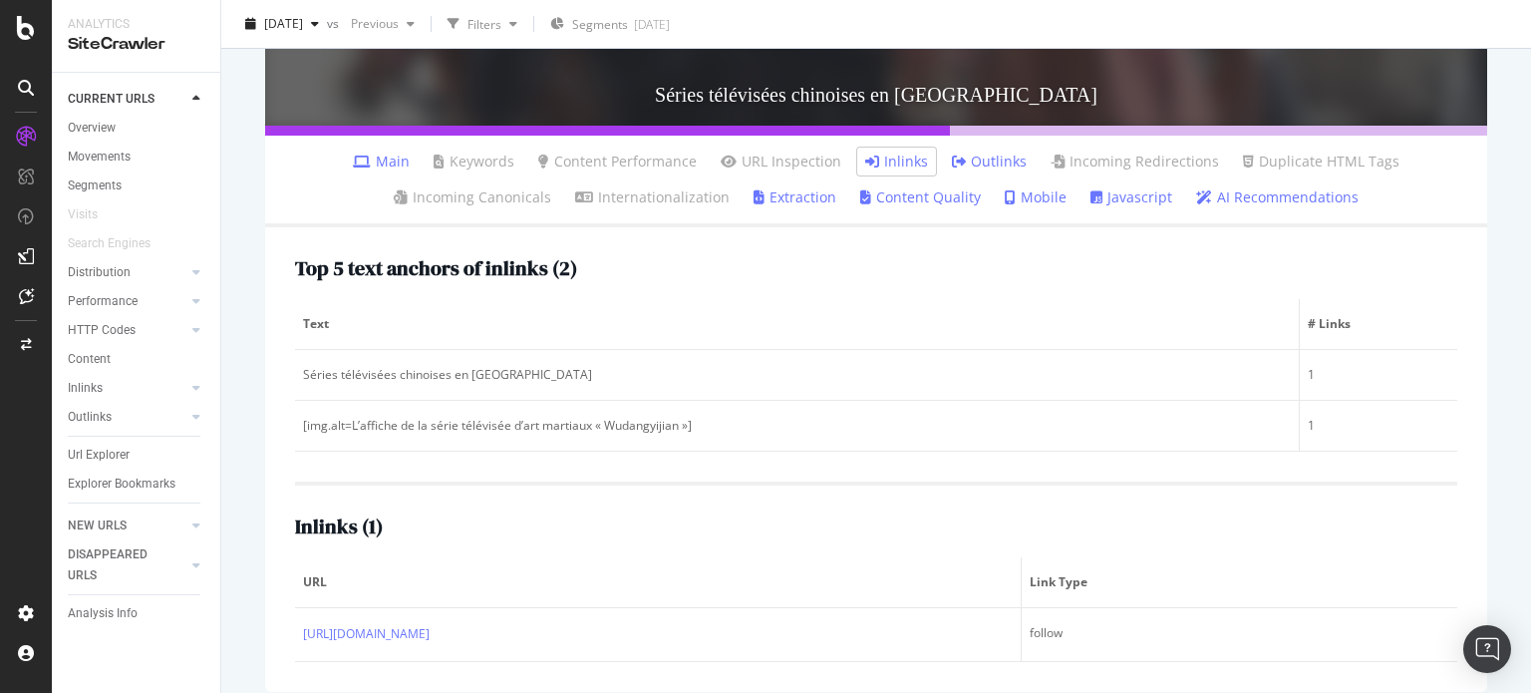
scroll to position [426, 0]
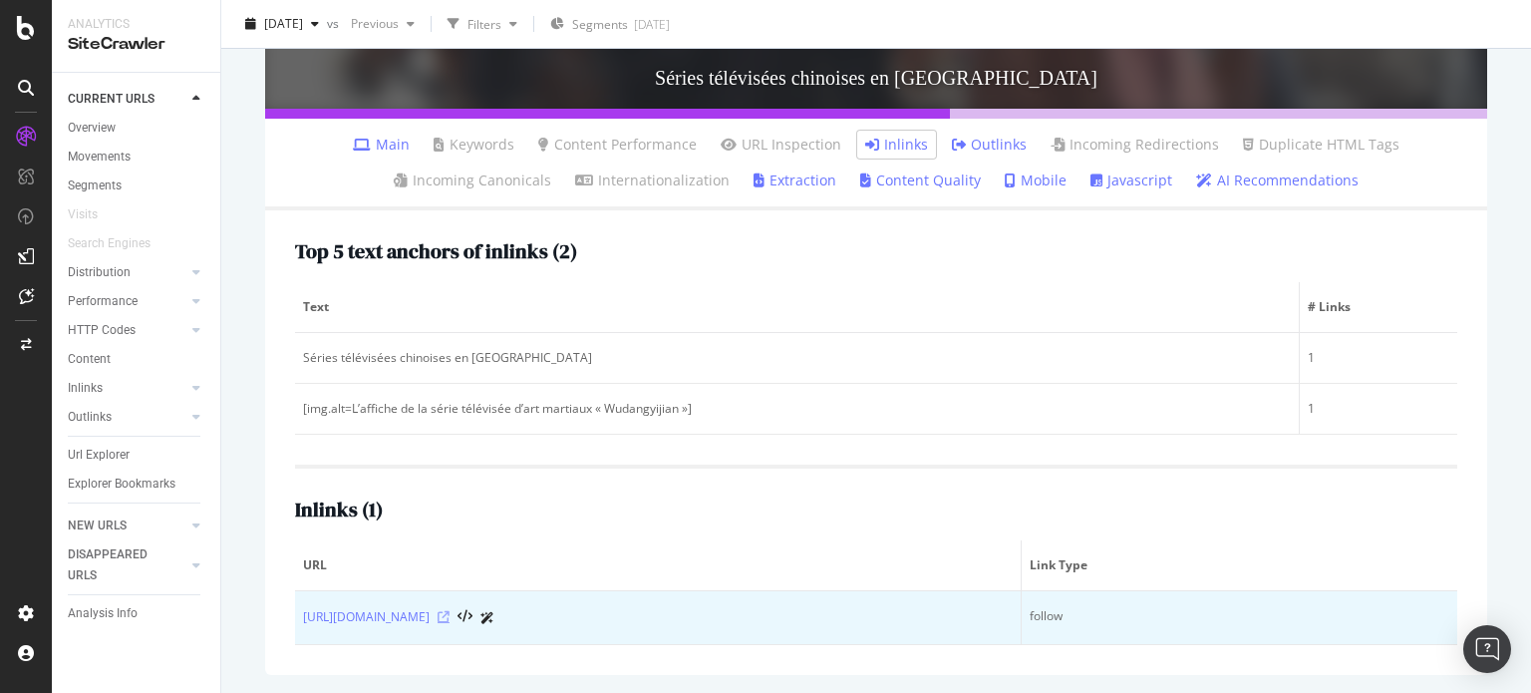
click at [450, 621] on icon at bounding box center [444, 617] width 12 height 12
click at [430, 613] on link "https://www.jeuneafrique.com/advertiser/people-cn-co/peoples-daily/" at bounding box center [366, 617] width 127 height 20
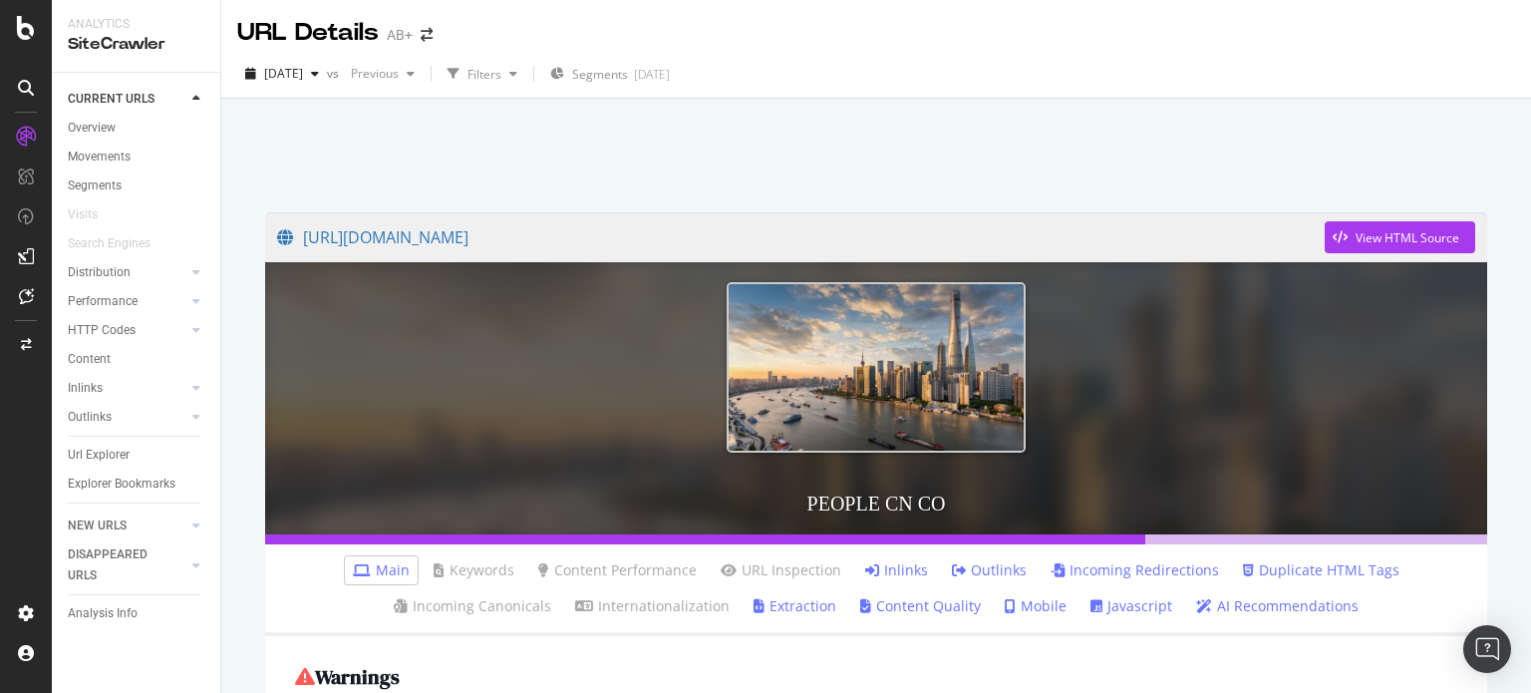
click at [889, 572] on link "Inlinks" at bounding box center [896, 570] width 63 height 20
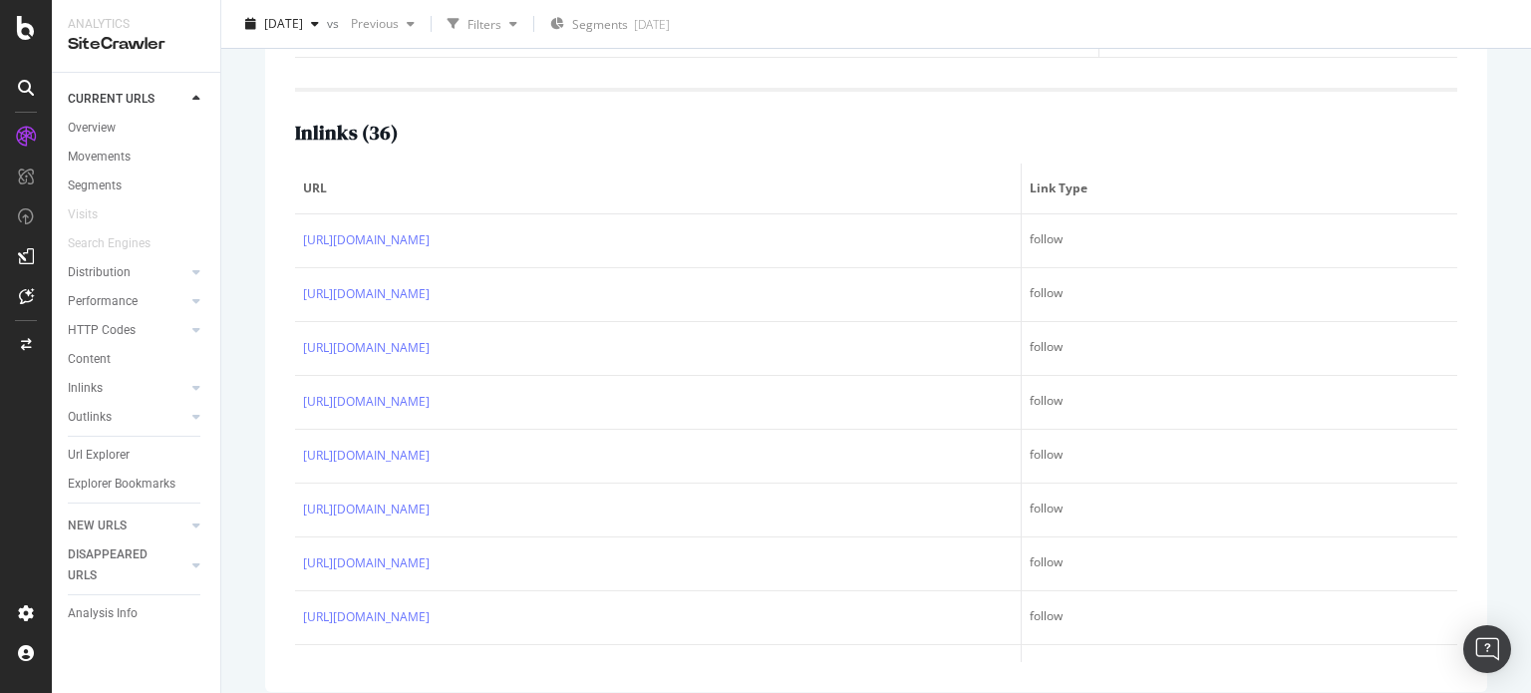
scroll to position [921, 0]
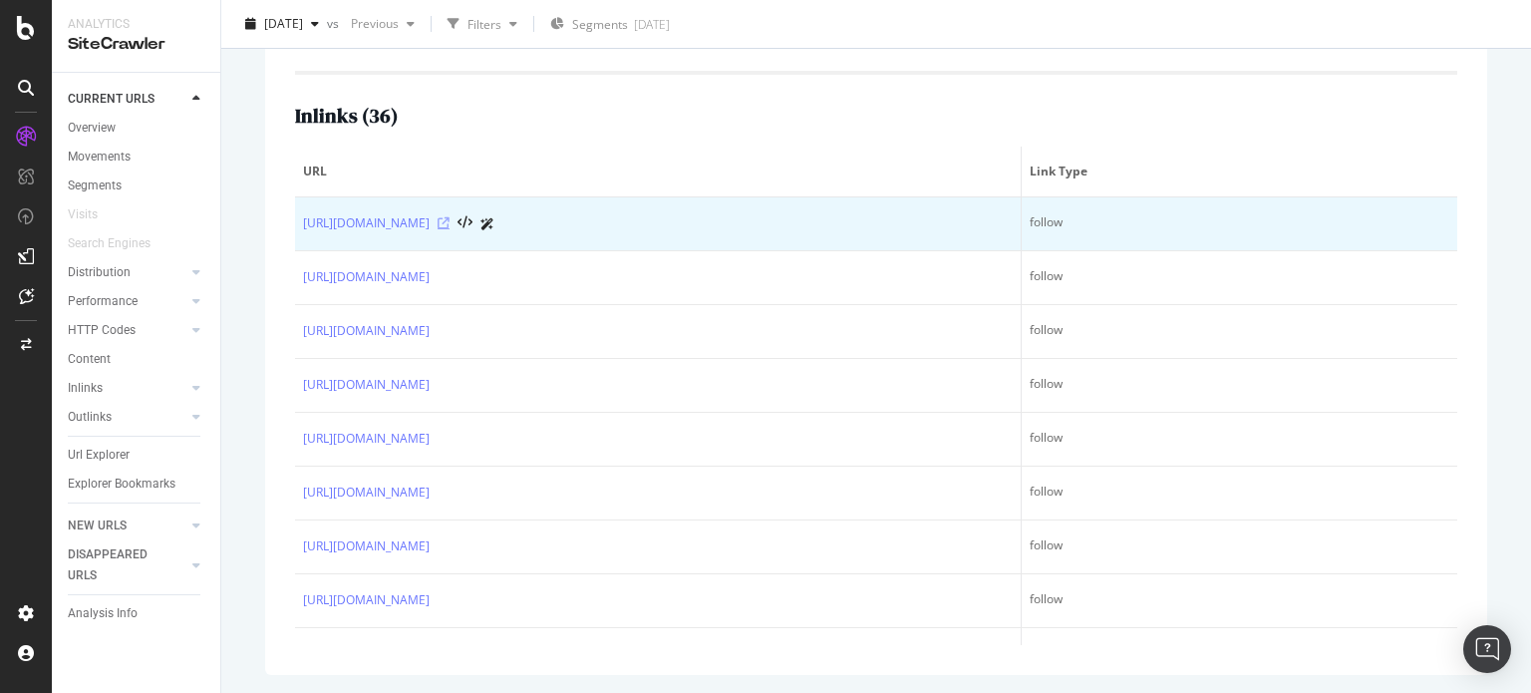
click at [450, 224] on icon at bounding box center [444, 223] width 12 height 12
